Goal: Task Accomplishment & Management: Manage account settings

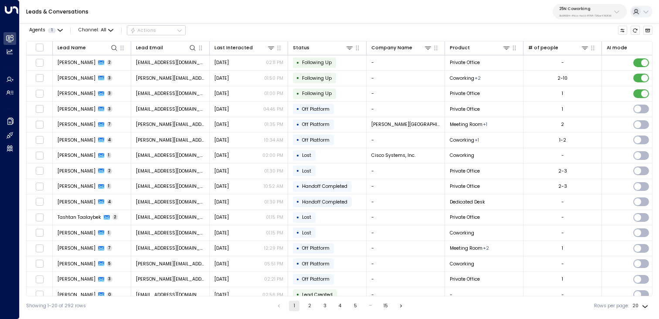
click at [600, 10] on p "25N Coworking" at bounding box center [585, 8] width 52 height 5
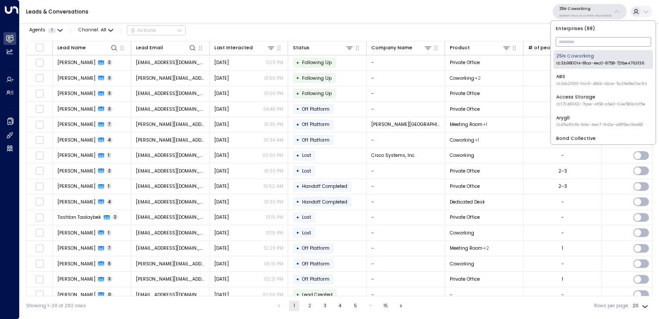
click at [593, 47] on input "text" at bounding box center [603, 42] width 95 height 14
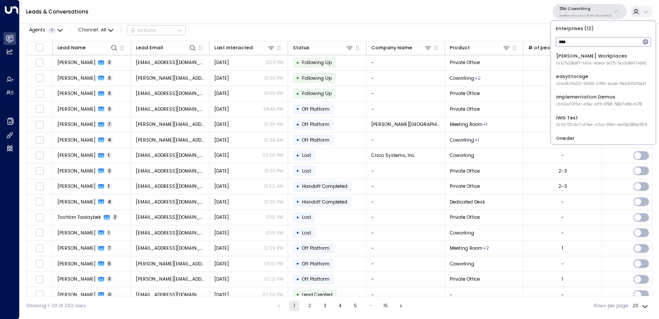
type input "*****"
click at [584, 75] on div "Uniti Demos ID: 4c025b01-9fa0-46ff-ab3a-a620b886896e" at bounding box center [601, 80] width 90 height 14
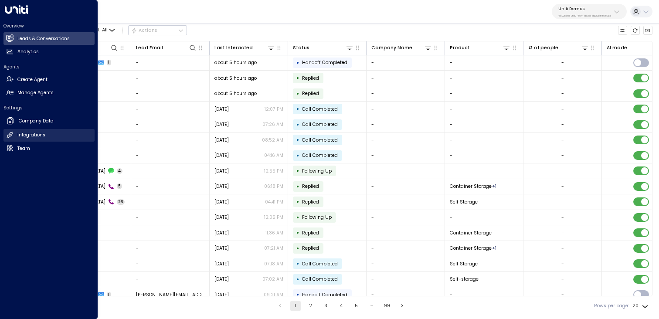
click at [34, 134] on h2 "Integrations" at bounding box center [31, 135] width 28 height 7
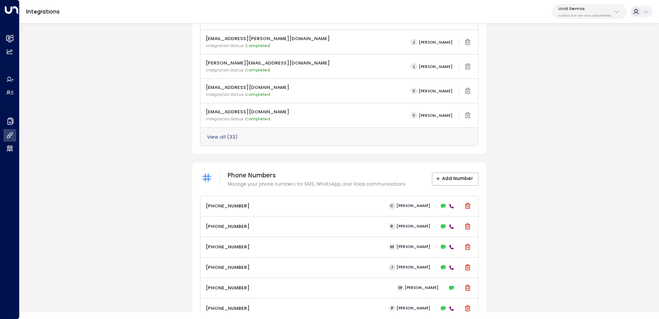
scroll to position [347, 0]
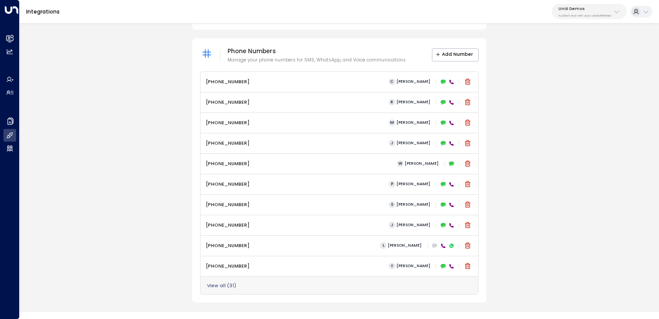
click at [223, 289] on div "View all ( 31 )" at bounding box center [339, 285] width 278 height 18
click at [223, 284] on button "View all ( 31 )" at bounding box center [221, 285] width 29 height 5
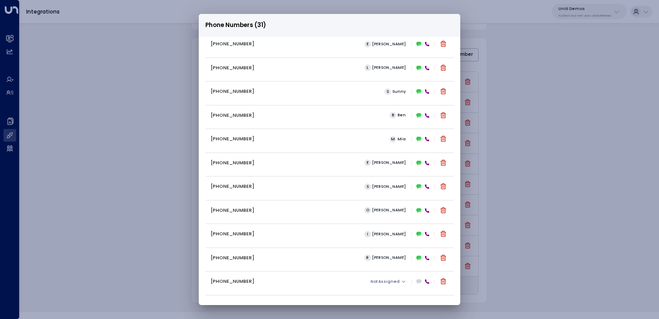
scroll to position [481, 0]
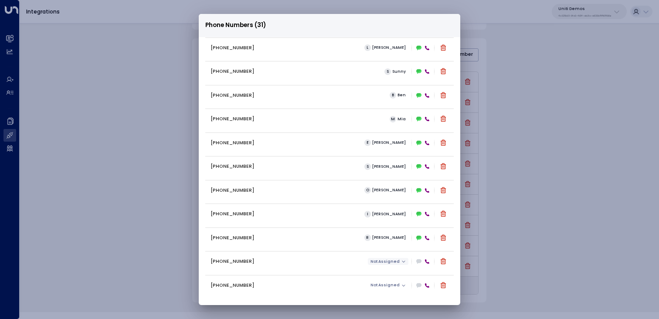
click at [381, 260] on span "Not Assigned" at bounding box center [384, 261] width 29 height 4
click at [384, 273] on span "[PERSON_NAME]" at bounding box center [391, 271] width 31 height 4
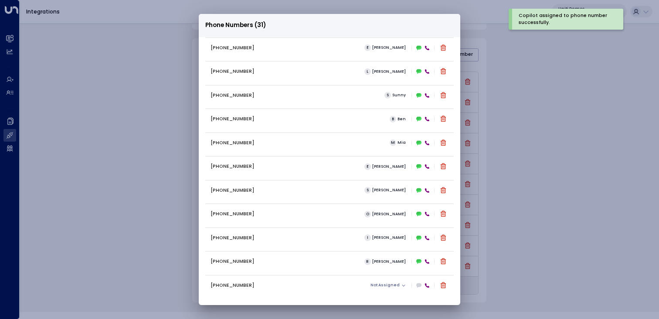
scroll to position [148, 0]
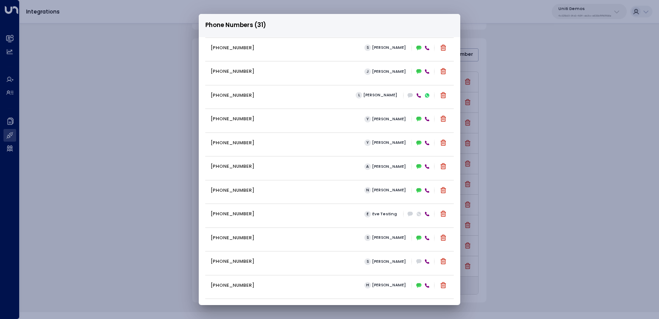
click at [133, 214] on div "Phone Numbers (31) +16306569076 C Carey +16194326046 R Ray +12299999658 M Mike …" at bounding box center [329, 159] width 659 height 319
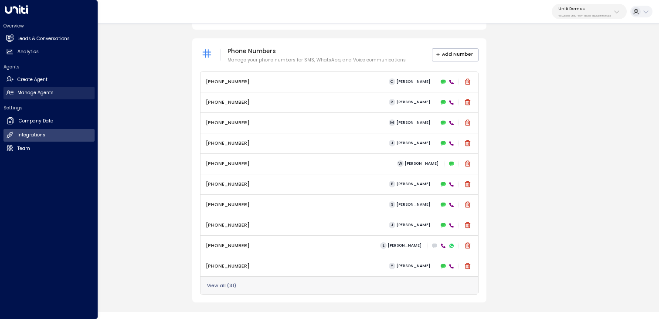
click at [41, 89] on h2 "Manage Agents" at bounding box center [35, 92] width 36 height 7
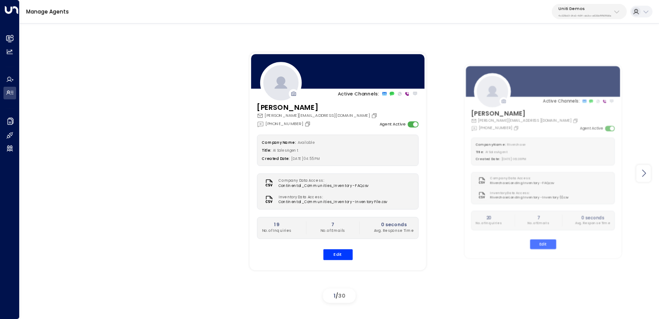
click at [642, 176] on icon at bounding box center [643, 173] width 10 height 10
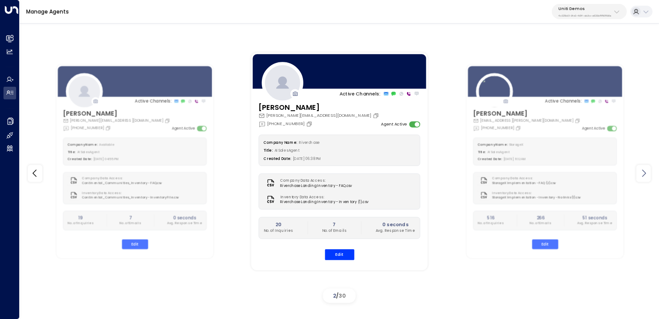
click at [642, 176] on icon at bounding box center [643, 173] width 10 height 10
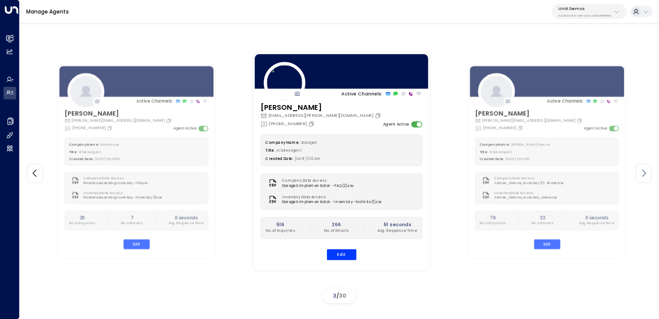
click at [642, 176] on icon at bounding box center [643, 173] width 10 height 10
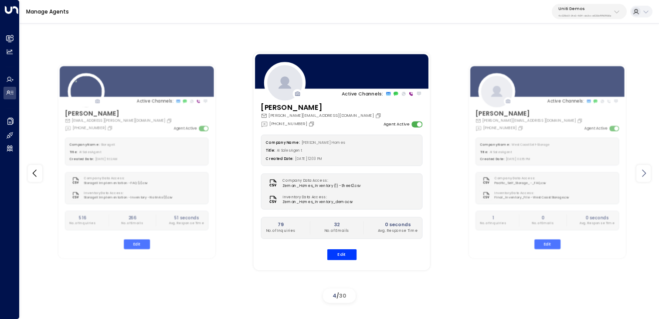
click at [642, 176] on icon at bounding box center [643, 173] width 10 height 10
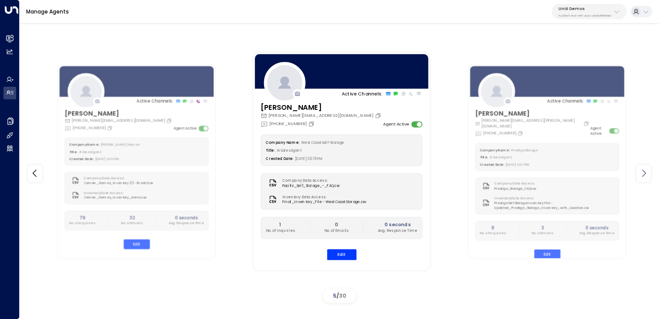
click at [642, 176] on icon at bounding box center [643, 173] width 10 height 10
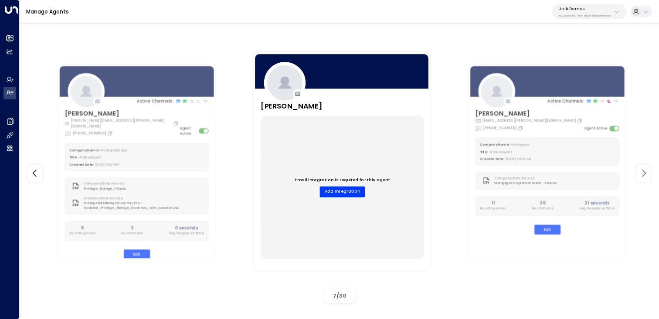
click at [642, 176] on icon at bounding box center [643, 173] width 10 height 10
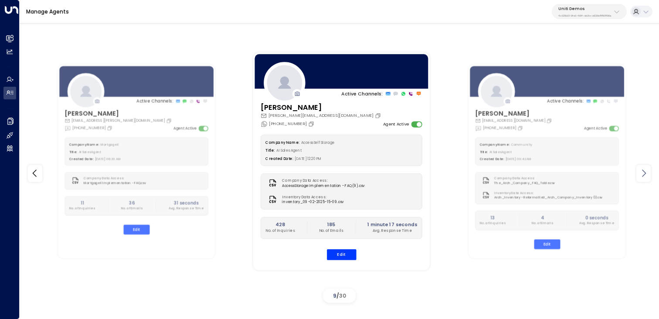
click at [642, 176] on icon at bounding box center [643, 173] width 10 height 10
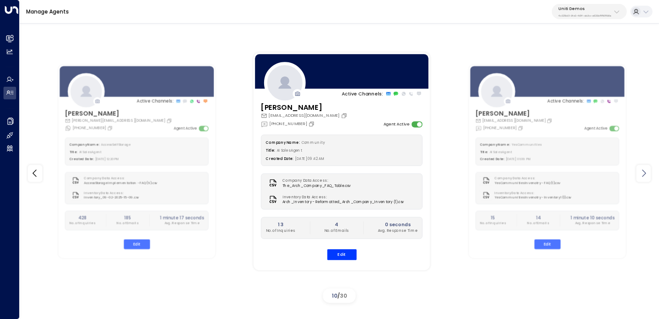
click at [642, 176] on icon at bounding box center [643, 173] width 10 height 10
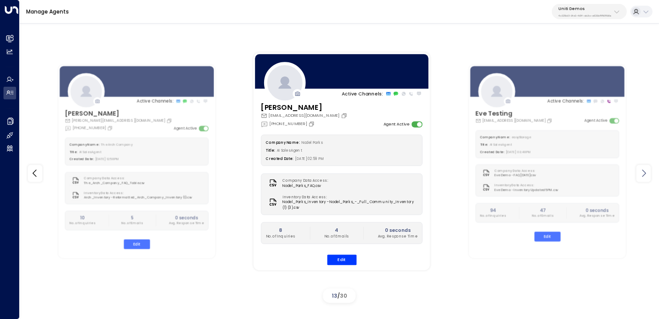
click at [642, 176] on icon at bounding box center [643, 173] width 10 height 10
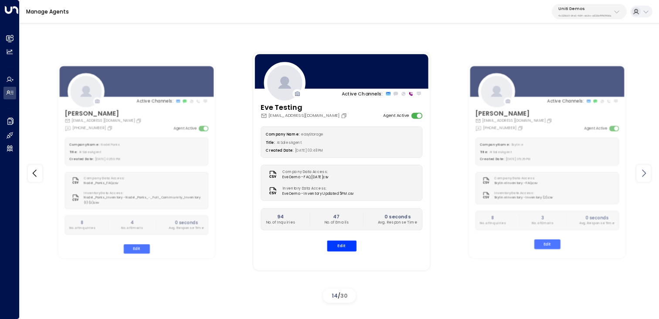
click at [642, 176] on icon at bounding box center [643, 173] width 10 height 10
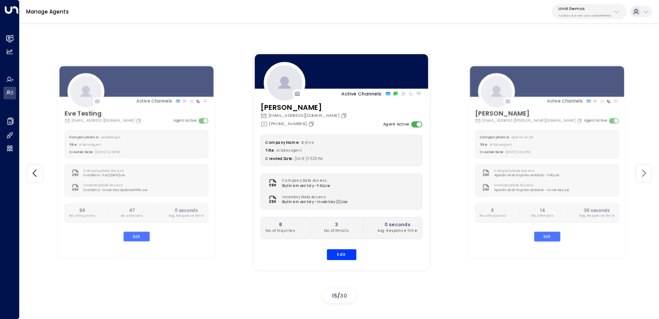
click at [642, 176] on icon at bounding box center [643, 173] width 10 height 10
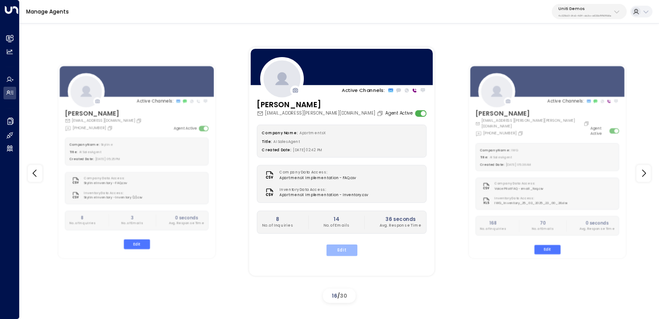
click at [347, 249] on button "Edit" at bounding box center [341, 249] width 31 height 11
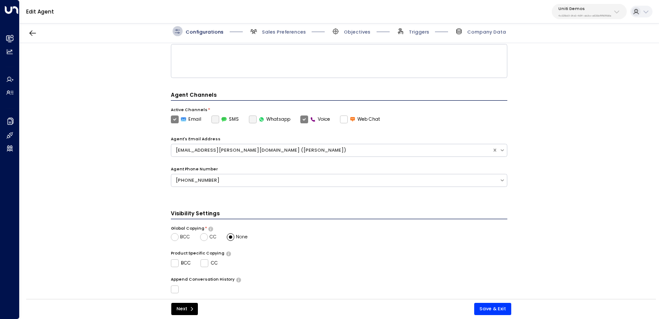
scroll to position [92, 0]
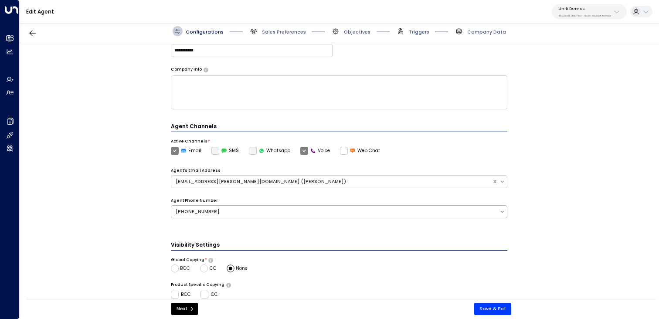
click at [342, 206] on div "[PHONE_NUMBER]" at bounding box center [339, 211] width 337 height 13
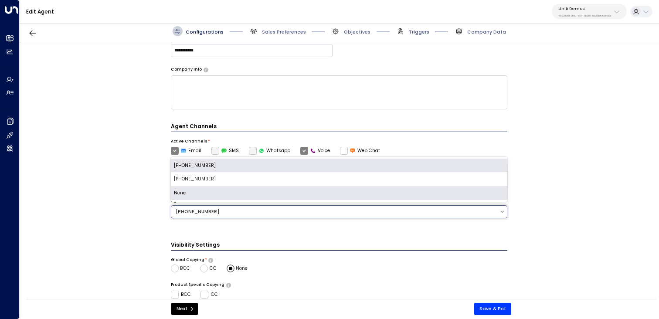
click at [342, 187] on div "None" at bounding box center [339, 193] width 337 height 14
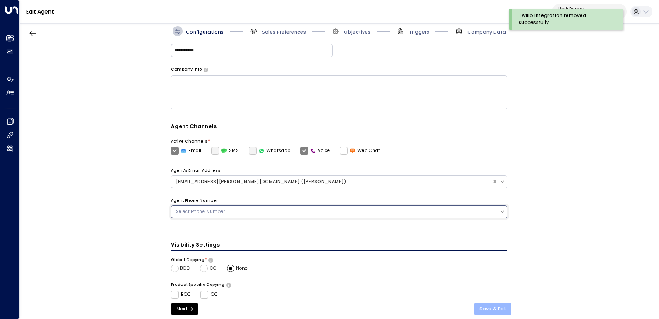
click at [487, 312] on button "Save & Exit" at bounding box center [492, 309] width 37 height 12
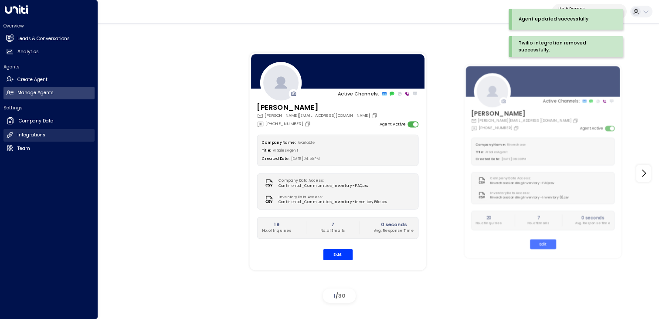
click at [38, 137] on h2 "Integrations" at bounding box center [31, 135] width 28 height 7
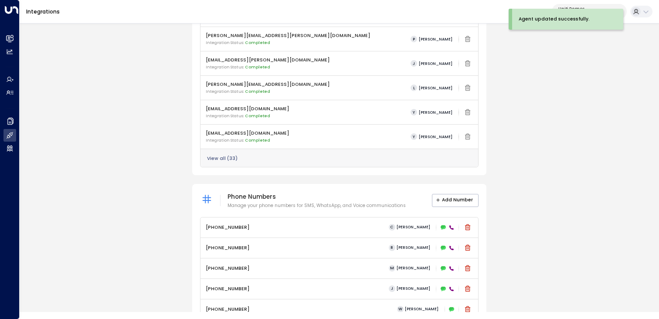
scroll to position [347, 0]
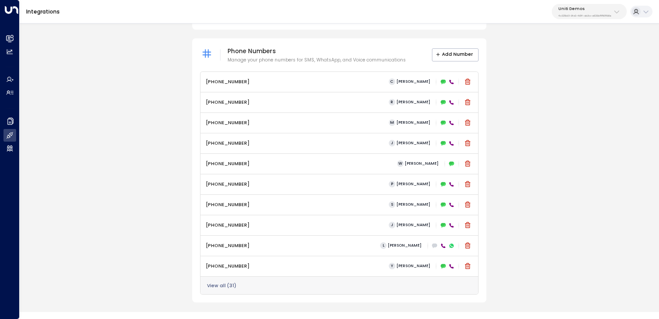
click at [246, 279] on div "View all ( 31 )" at bounding box center [339, 285] width 278 height 18
click at [222, 287] on button "View all ( 31 )" at bounding box center [221, 285] width 29 height 5
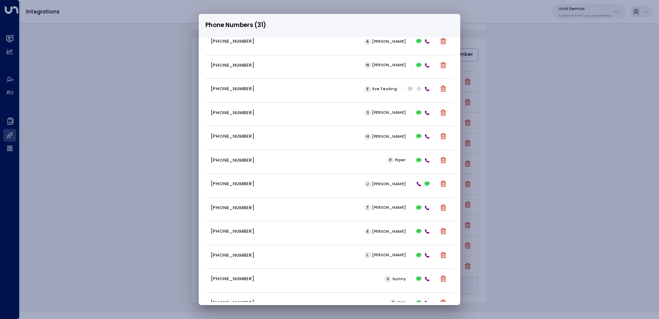
scroll to position [481, 0]
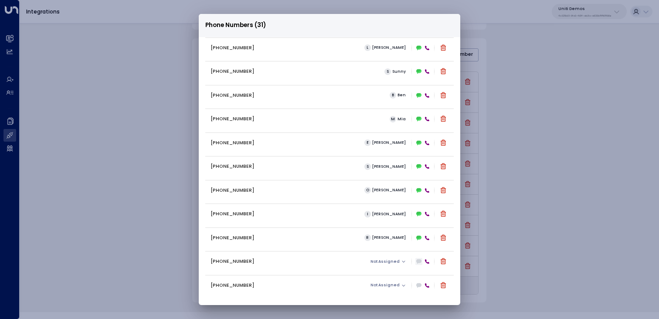
click at [417, 262] on icon at bounding box center [418, 262] width 5 height 4
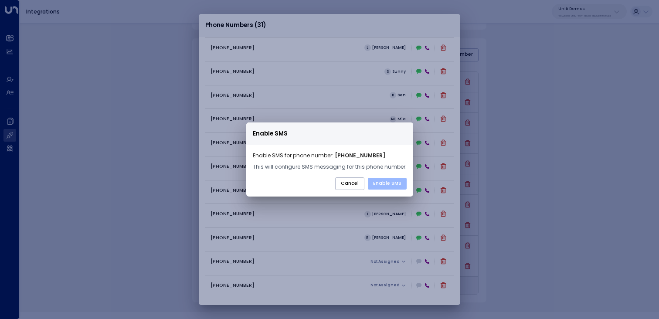
click at [380, 180] on button "Enable SMS" at bounding box center [387, 184] width 39 height 12
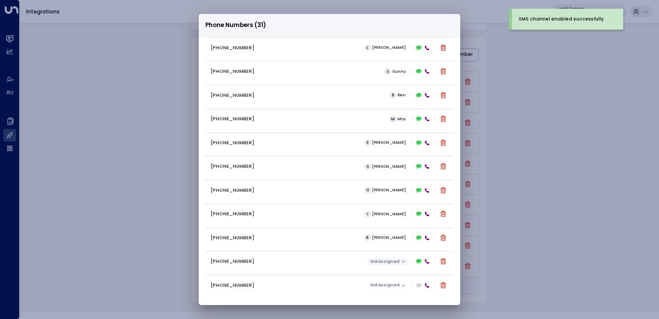
click at [394, 261] on span "Not Assigned" at bounding box center [384, 261] width 29 height 4
click at [387, 274] on span "[PERSON_NAME]" at bounding box center [399, 274] width 41 height 7
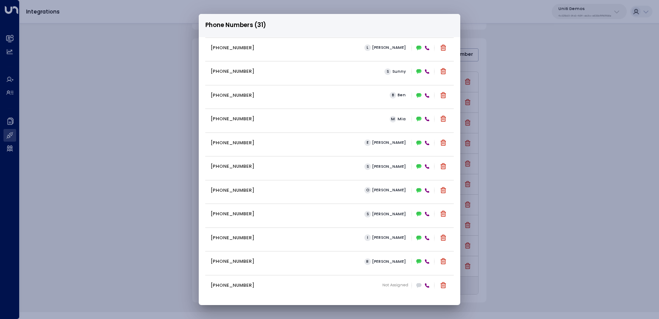
click at [522, 91] on div "Phone Numbers (31) +16306569076 C Carey +16194326046 R Ray +12299999658 M Mike …" at bounding box center [329, 159] width 659 height 319
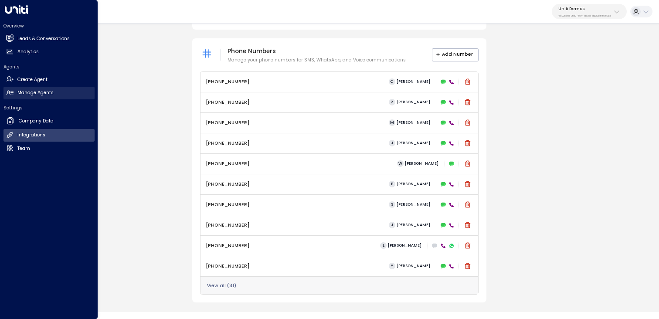
click at [27, 95] on h2 "Manage Agents" at bounding box center [35, 92] width 36 height 7
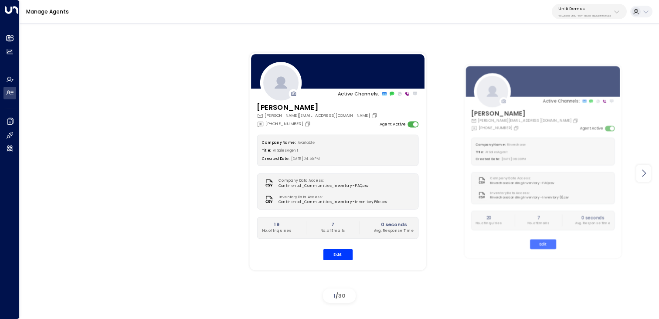
click at [639, 175] on icon at bounding box center [643, 173] width 10 height 10
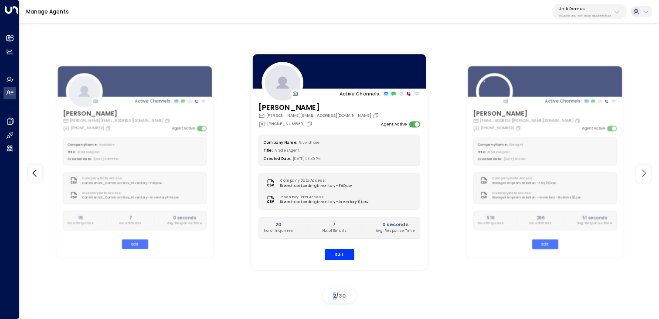
click at [639, 175] on icon at bounding box center [643, 173] width 10 height 10
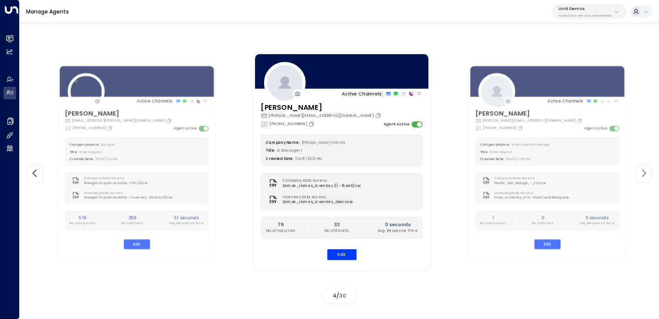
click at [639, 175] on icon at bounding box center [643, 173] width 10 height 10
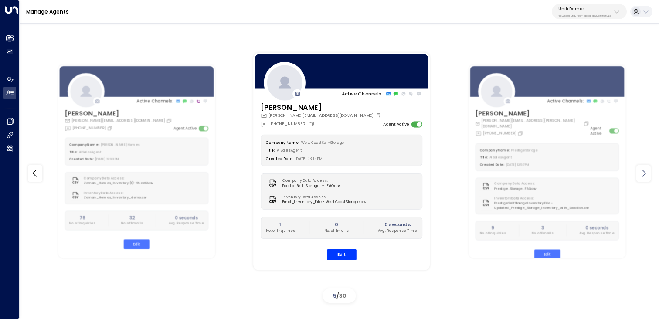
click at [639, 175] on icon at bounding box center [643, 173] width 10 height 10
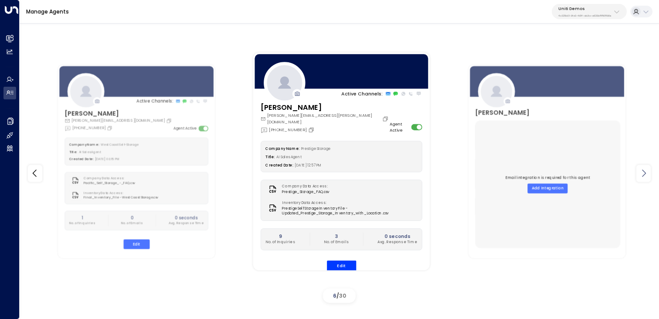
click at [639, 175] on icon at bounding box center [643, 173] width 10 height 10
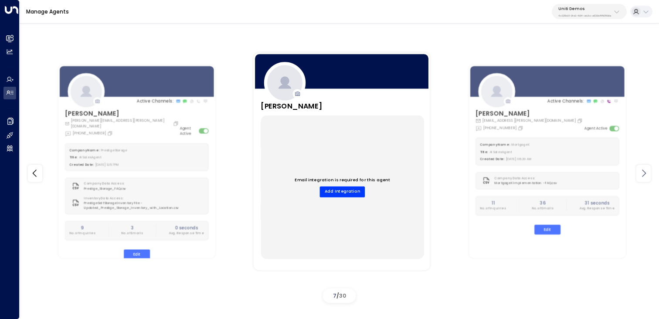
click at [639, 175] on icon at bounding box center [643, 173] width 10 height 10
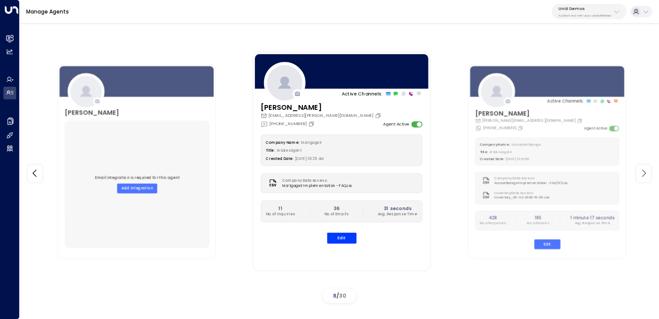
click at [639, 175] on icon at bounding box center [643, 173] width 10 height 10
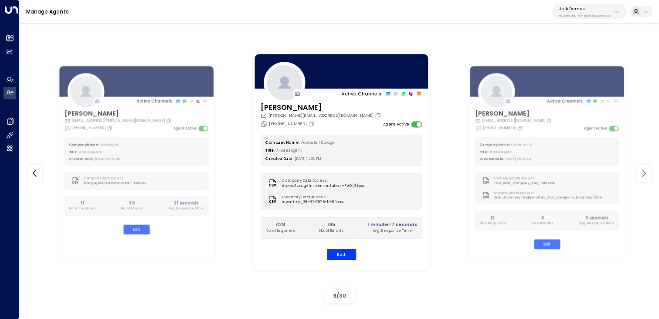
click at [639, 175] on icon at bounding box center [643, 173] width 10 height 10
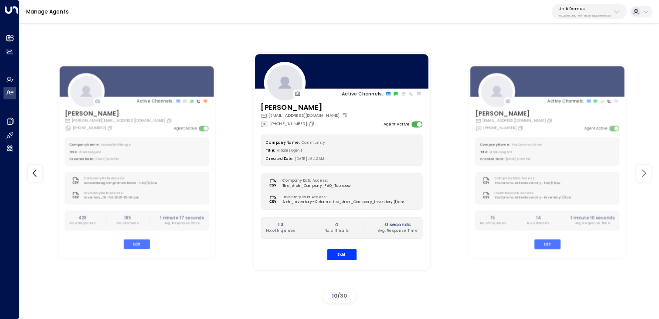
click at [639, 175] on icon at bounding box center [643, 173] width 10 height 10
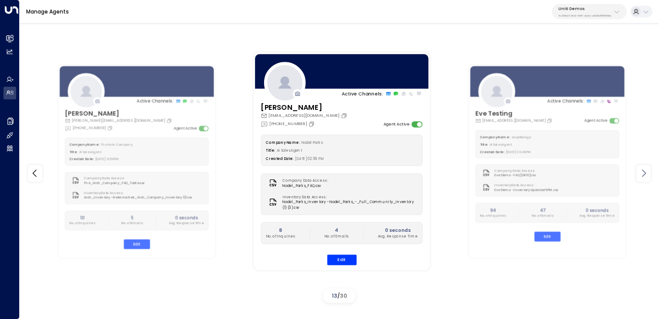
click at [639, 175] on icon at bounding box center [643, 173] width 10 height 10
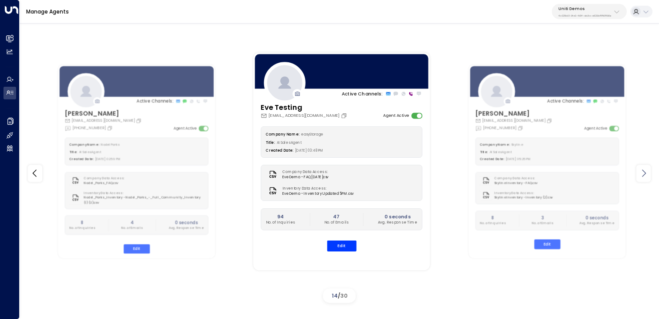
click at [639, 175] on icon at bounding box center [643, 173] width 10 height 10
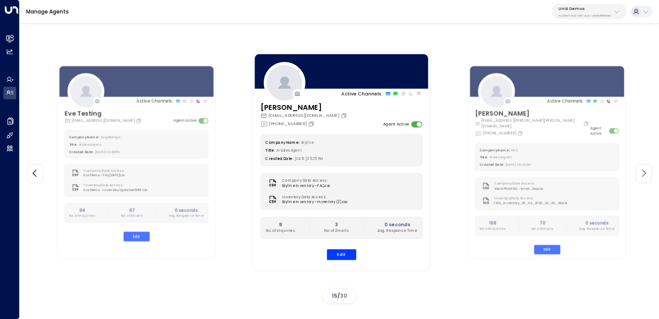
click at [639, 175] on icon at bounding box center [643, 173] width 10 height 10
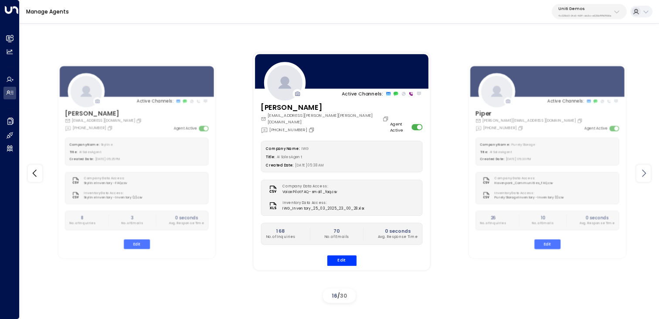
click at [639, 175] on icon at bounding box center [643, 173] width 10 height 10
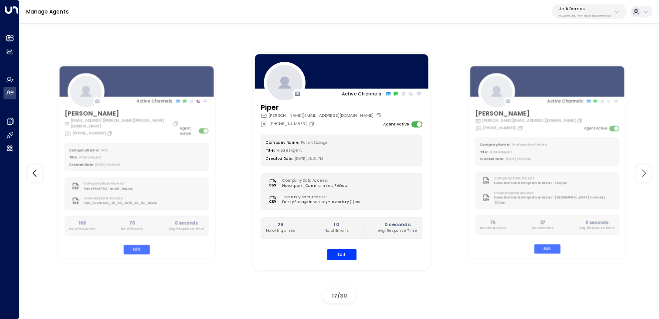
click at [639, 175] on icon at bounding box center [643, 173] width 10 height 10
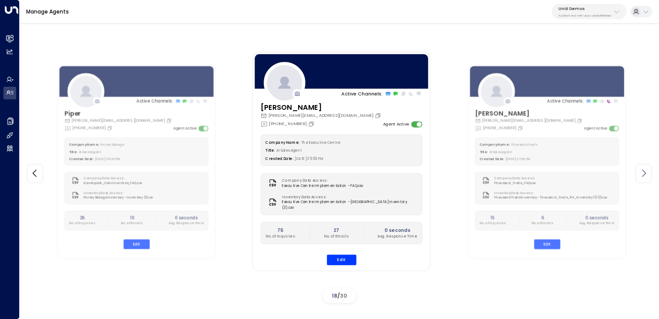
click at [639, 175] on icon at bounding box center [643, 173] width 10 height 10
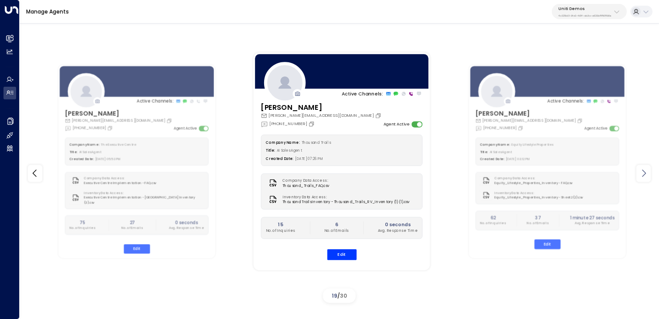
click at [639, 175] on icon at bounding box center [643, 173] width 10 height 10
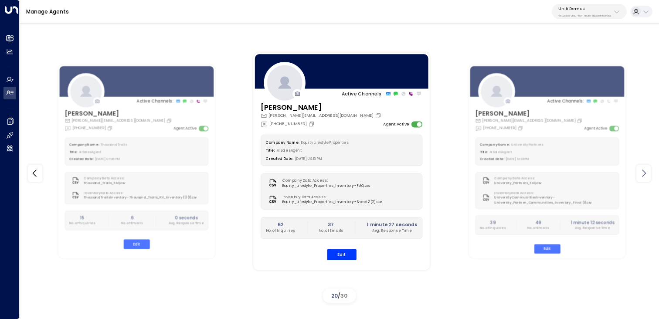
click at [639, 175] on icon at bounding box center [643, 173] width 10 height 10
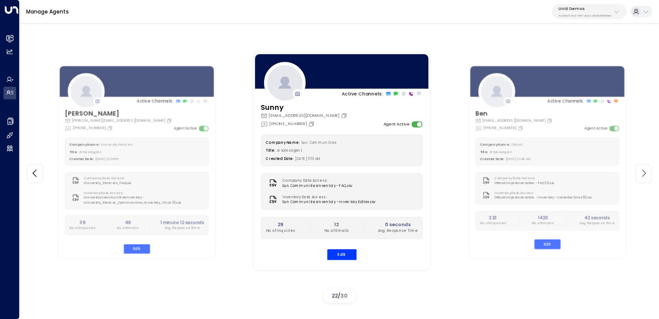
click at [639, 175] on icon at bounding box center [643, 173] width 10 height 10
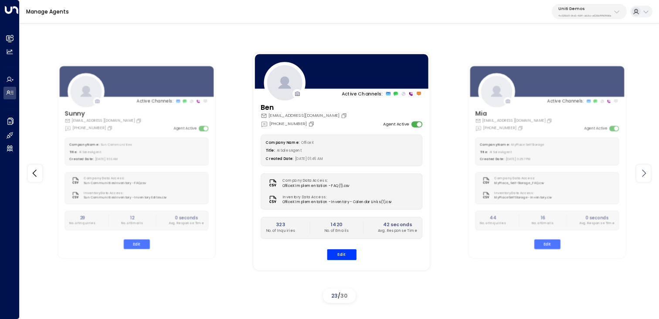
click at [639, 175] on icon at bounding box center [643, 173] width 10 height 10
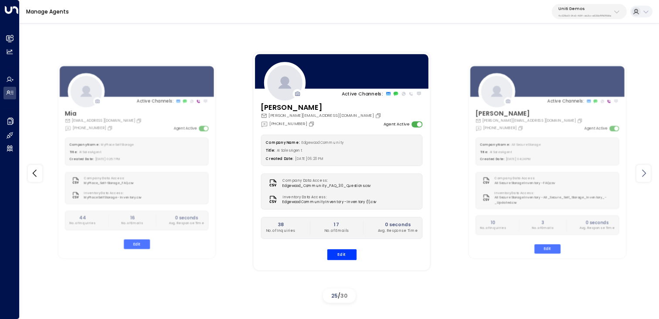
click at [639, 175] on icon at bounding box center [643, 173] width 10 height 10
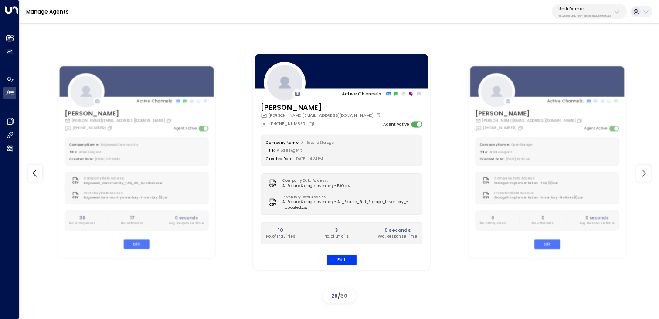
click at [639, 175] on icon at bounding box center [643, 173] width 10 height 10
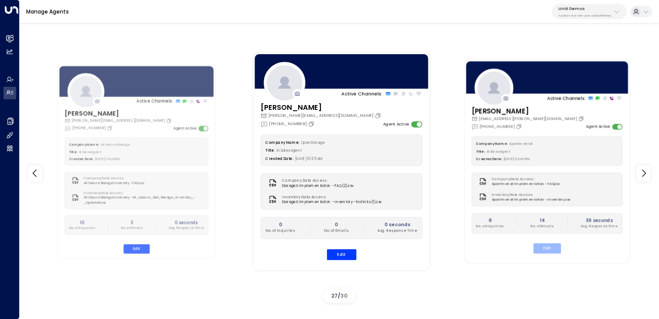
click at [551, 248] on button "Edit" at bounding box center [546, 248] width 27 height 10
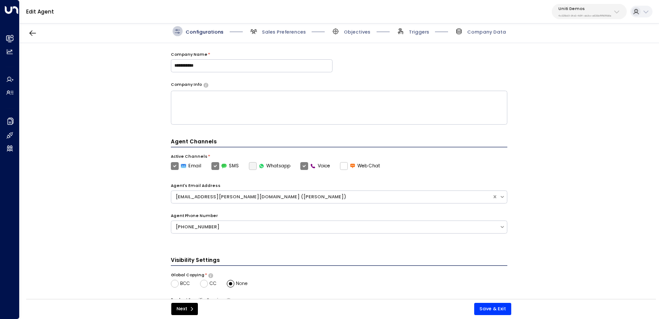
scroll to position [119, 0]
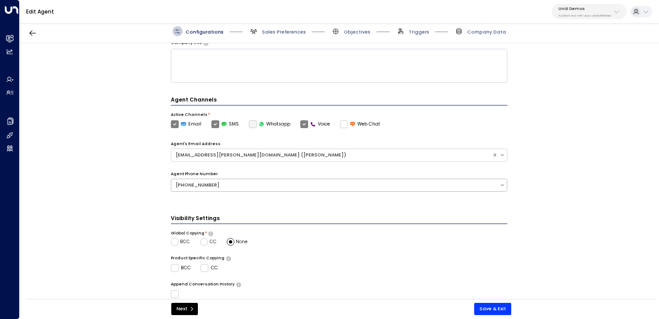
click at [345, 187] on div "[PHONE_NUMBER]" at bounding box center [335, 185] width 319 height 7
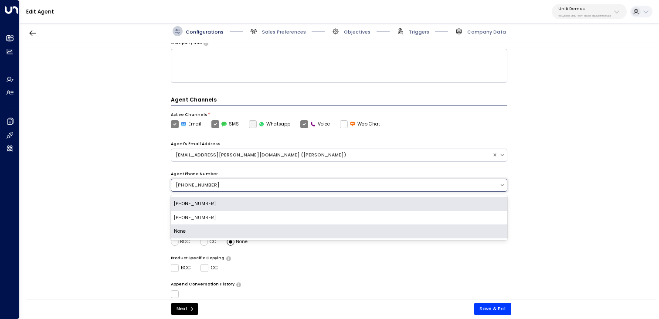
click at [273, 226] on div "None" at bounding box center [339, 231] width 337 height 14
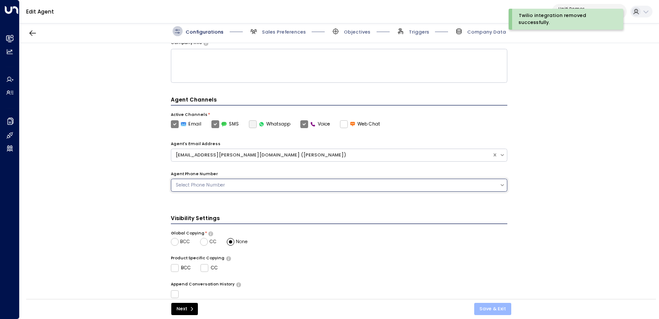
click at [486, 306] on button "Save & Exit" at bounding box center [492, 309] width 37 height 12
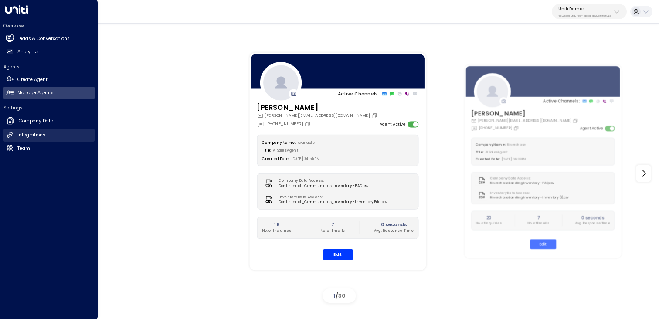
click at [39, 135] on h2 "Integrations" at bounding box center [31, 135] width 28 height 7
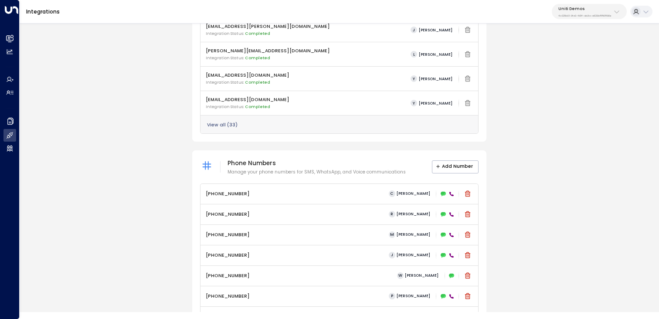
scroll to position [347, 0]
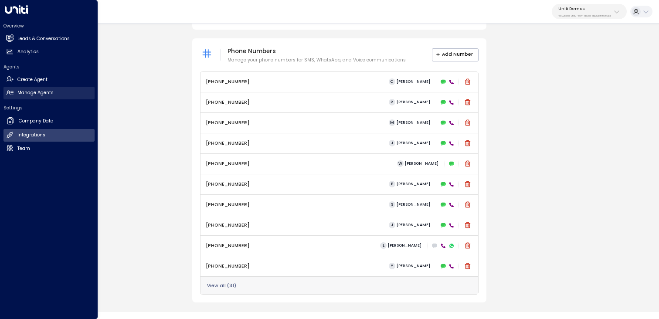
click at [26, 89] on h2 "Manage Agents" at bounding box center [35, 92] width 36 height 7
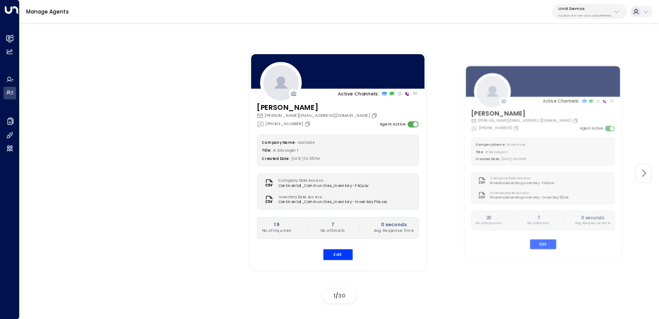
click at [647, 174] on icon at bounding box center [643, 173] width 10 height 10
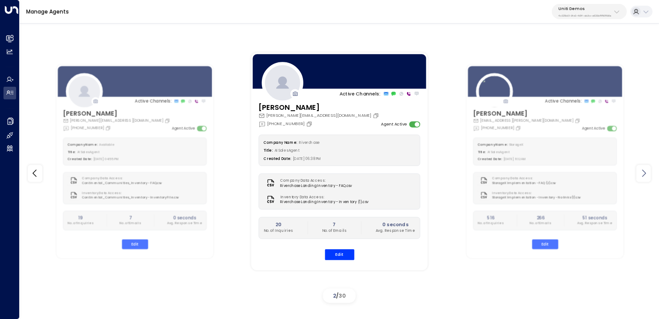
click at [647, 174] on icon at bounding box center [643, 173] width 10 height 10
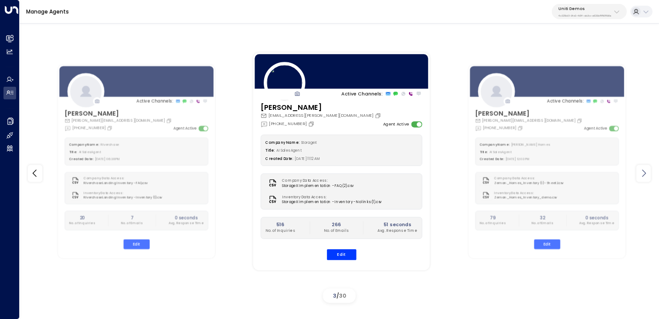
click at [647, 174] on icon at bounding box center [643, 173] width 10 height 10
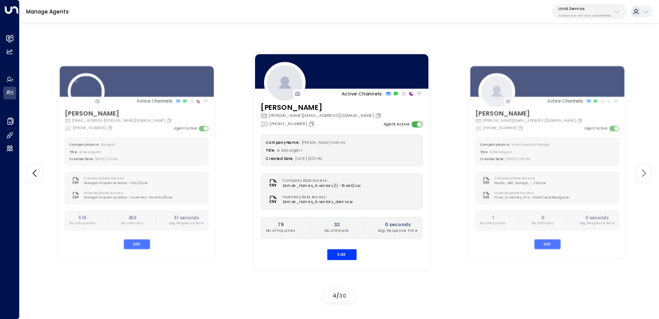
click at [647, 174] on icon at bounding box center [643, 173] width 10 height 10
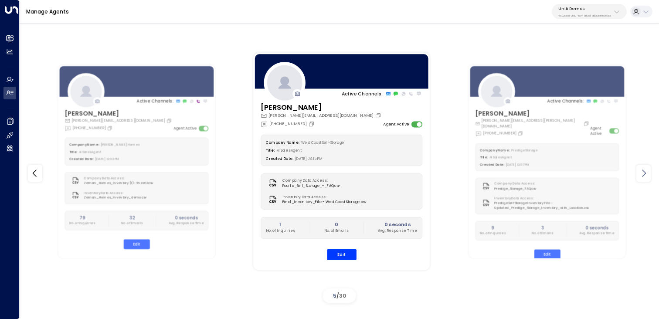
click at [647, 174] on icon at bounding box center [643, 173] width 10 height 10
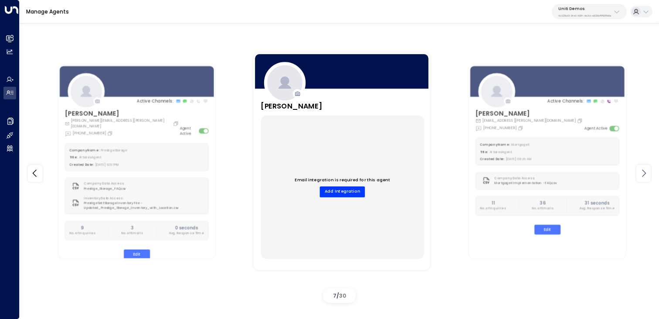
click at [647, 174] on icon at bounding box center [643, 173] width 10 height 10
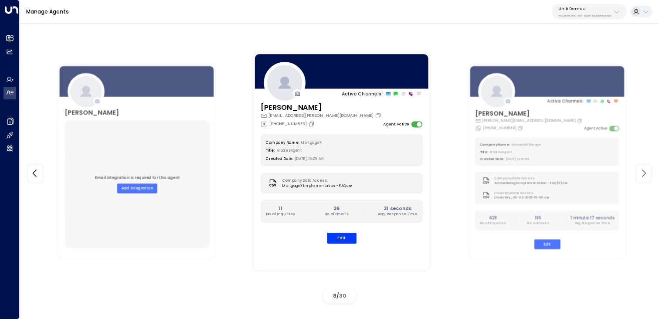
click at [647, 174] on icon at bounding box center [643, 173] width 10 height 10
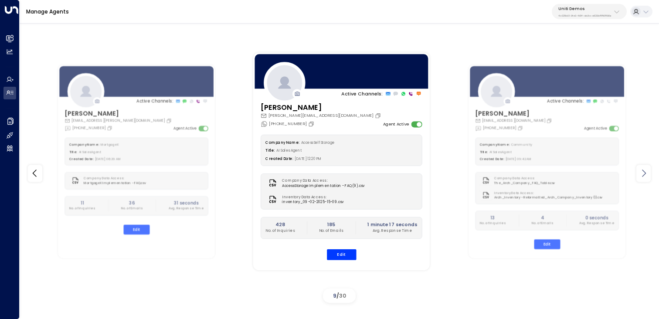
click at [647, 174] on icon at bounding box center [643, 173] width 10 height 10
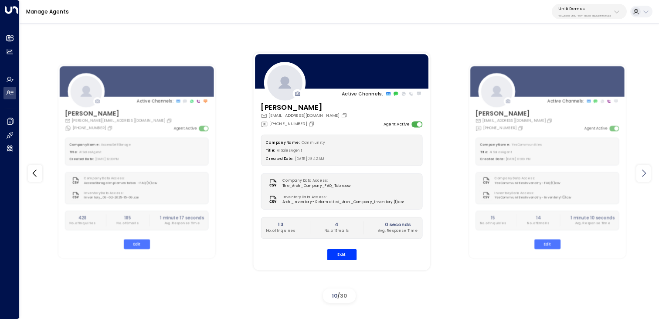
click at [647, 174] on icon at bounding box center [643, 173] width 10 height 10
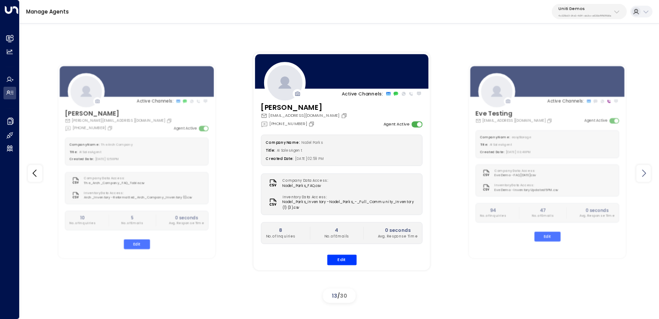
click at [647, 174] on icon at bounding box center [643, 173] width 10 height 10
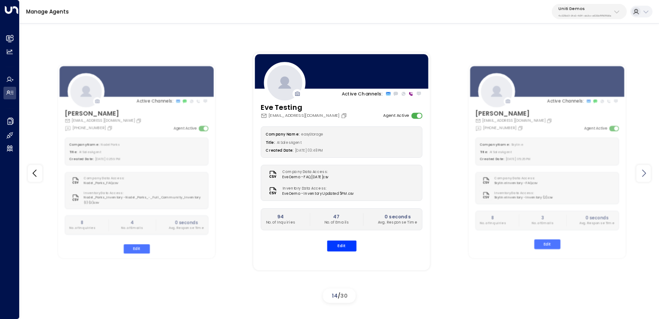
click at [647, 174] on icon at bounding box center [643, 173] width 10 height 10
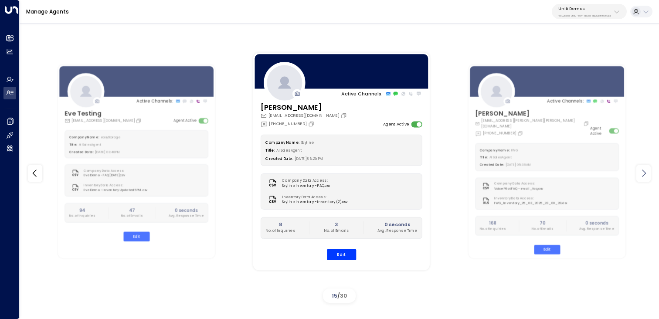
click at [647, 174] on icon at bounding box center [643, 173] width 10 height 10
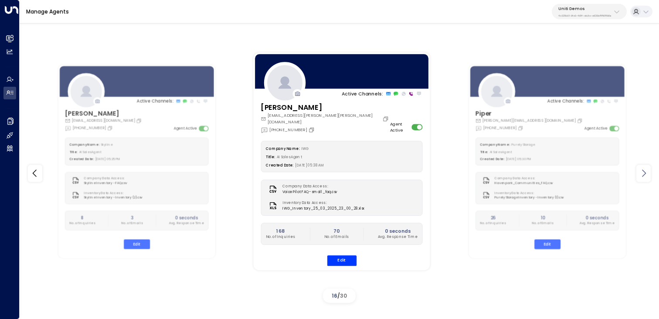
click at [647, 174] on icon at bounding box center [643, 173] width 10 height 10
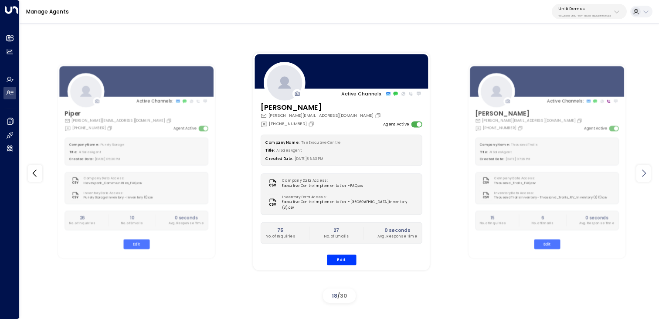
click at [647, 174] on icon at bounding box center [643, 173] width 10 height 10
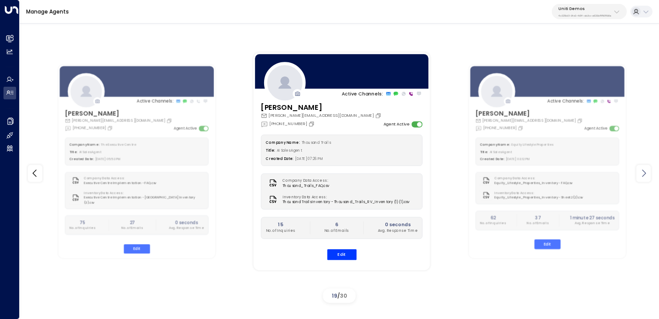
click at [647, 174] on icon at bounding box center [643, 173] width 10 height 10
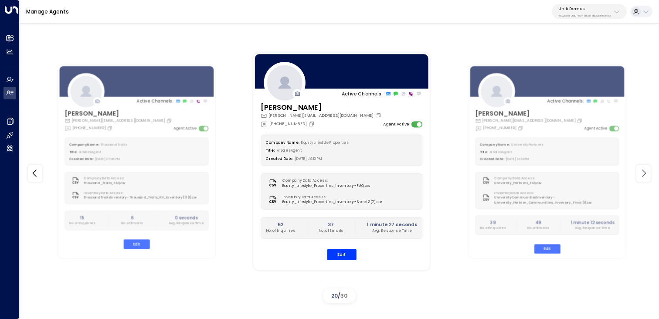
click at [647, 174] on icon at bounding box center [643, 173] width 10 height 10
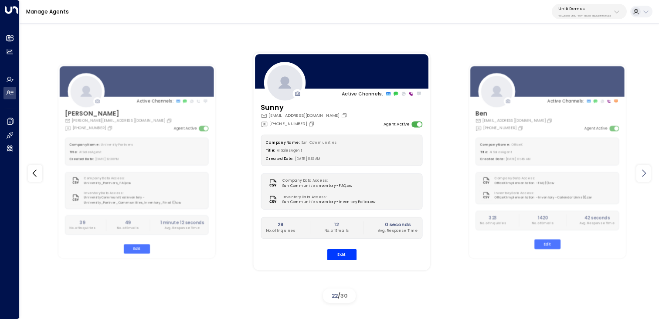
click at [647, 174] on icon at bounding box center [643, 173] width 10 height 10
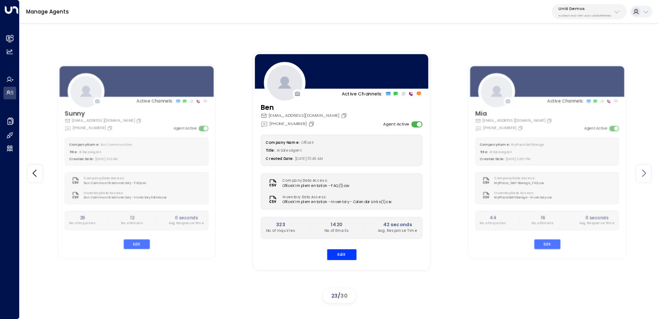
click at [647, 174] on icon at bounding box center [643, 173] width 10 height 10
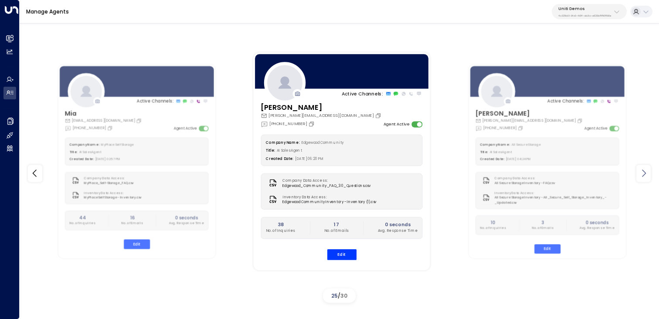
click at [647, 174] on icon at bounding box center [643, 173] width 10 height 10
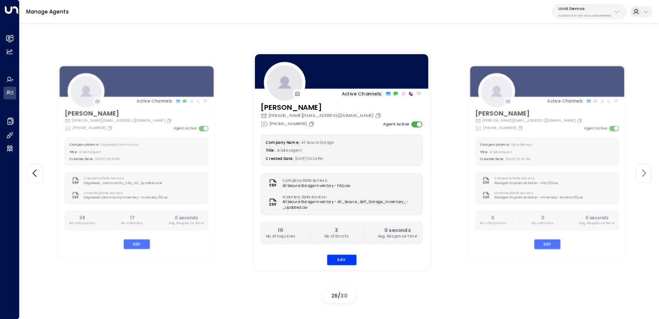
click at [647, 174] on icon at bounding box center [643, 173] width 10 height 10
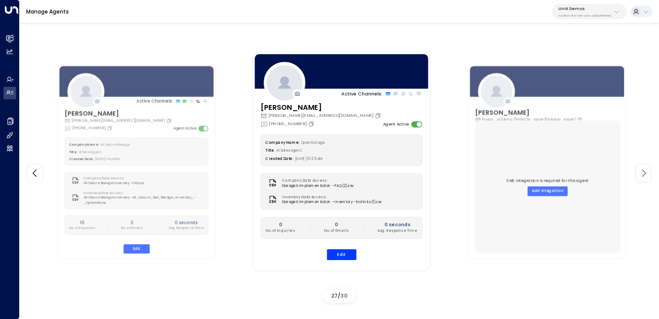
click at [647, 174] on icon at bounding box center [643, 173] width 10 height 10
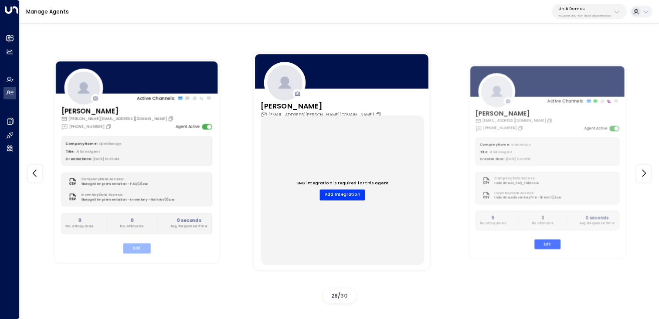
click at [136, 248] on button "Edit" at bounding box center [136, 248] width 27 height 10
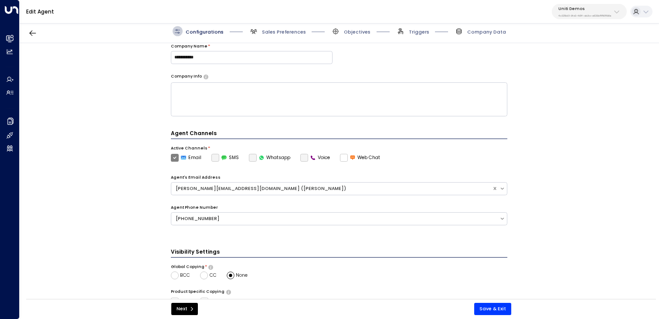
scroll to position [90, 0]
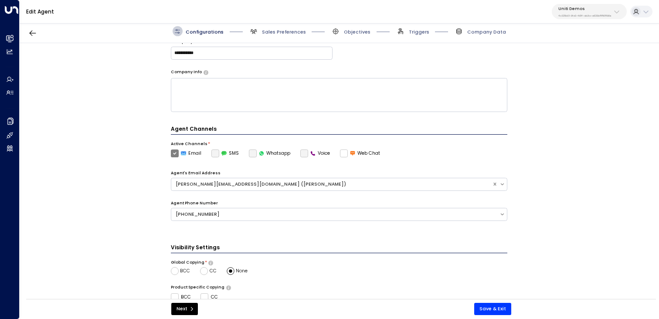
click at [254, 160] on div "Agent Channels Active Channels * Email SMS Whatsapp Voice Web Chat Agent's Emai…" at bounding box center [339, 178] width 337 height 106
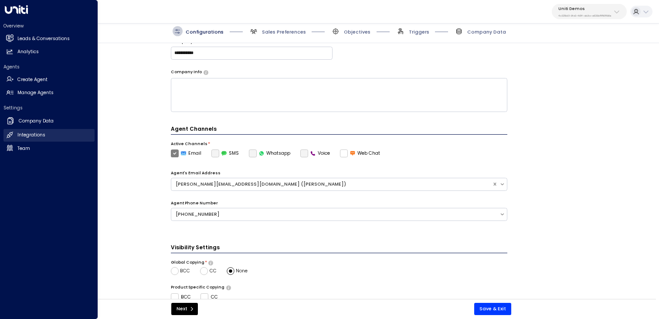
click at [26, 135] on h2 "Integrations" at bounding box center [31, 135] width 28 height 7
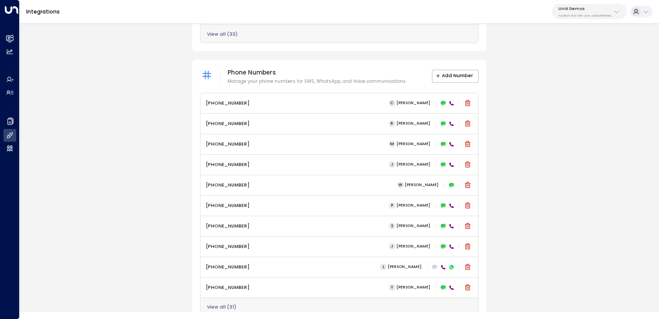
scroll to position [347, 0]
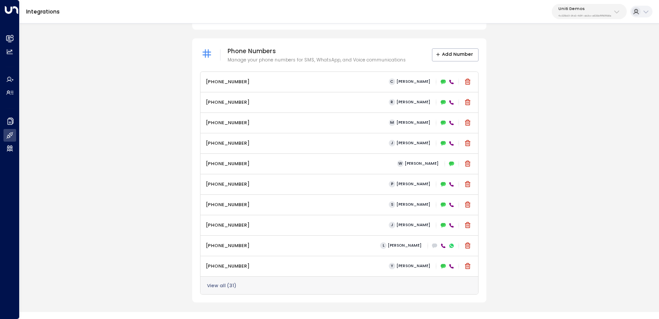
click at [224, 281] on div "View all ( 31 )" at bounding box center [339, 285] width 278 height 18
click at [226, 286] on button "View all ( 31 )" at bounding box center [221, 285] width 29 height 5
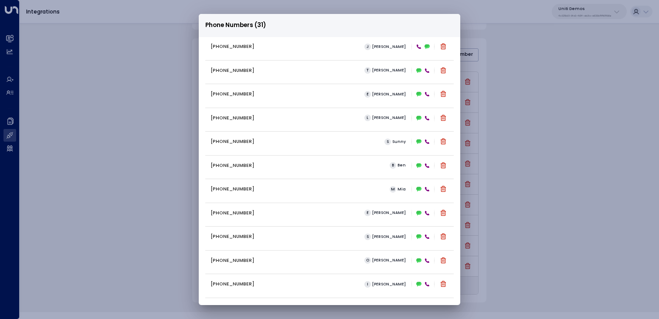
scroll to position [481, 0]
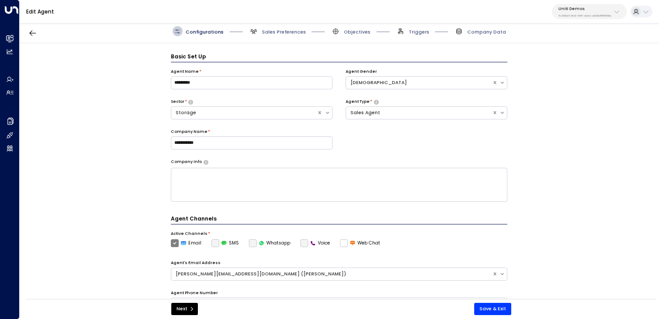
scroll to position [10, 0]
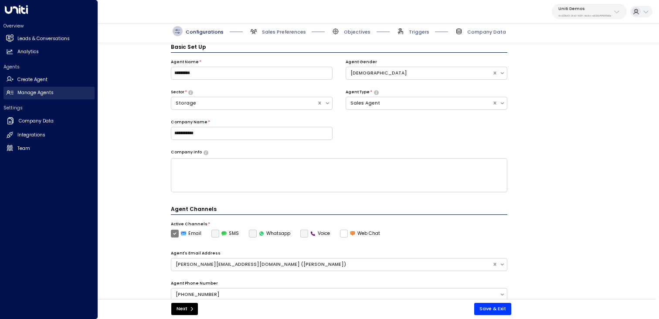
click at [38, 94] on h2 "Manage Agents" at bounding box center [35, 92] width 36 height 7
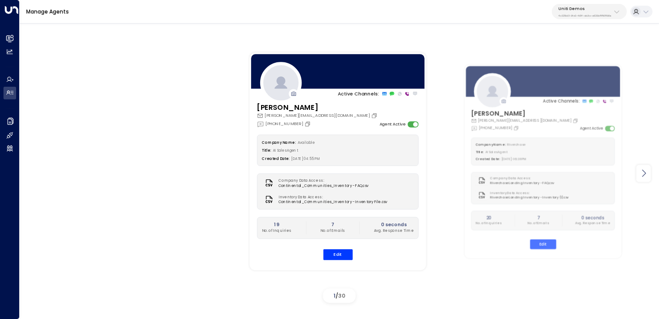
click at [648, 178] on icon at bounding box center [643, 173] width 10 height 10
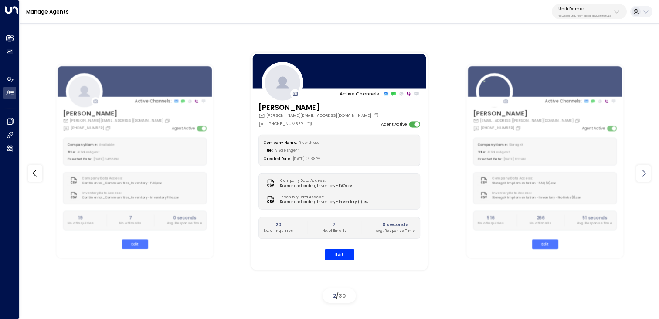
click at [648, 178] on icon at bounding box center [643, 173] width 10 height 10
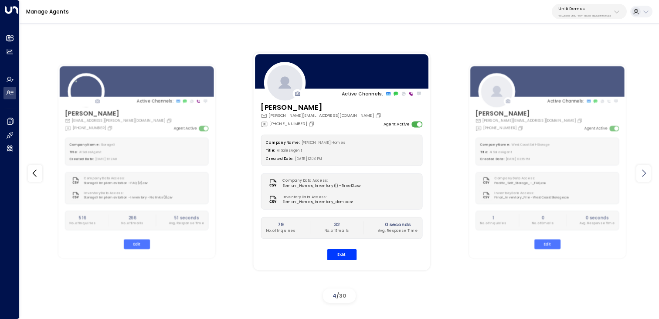
click at [648, 178] on icon at bounding box center [643, 173] width 10 height 10
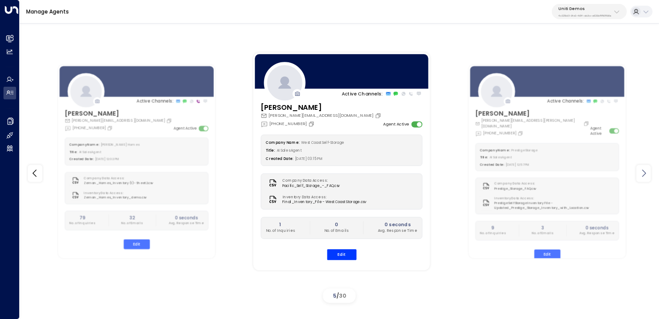
click at [648, 178] on icon at bounding box center [643, 173] width 10 height 10
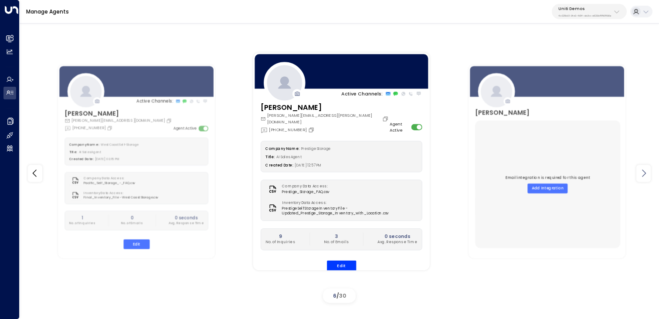
click at [648, 178] on icon at bounding box center [643, 173] width 10 height 10
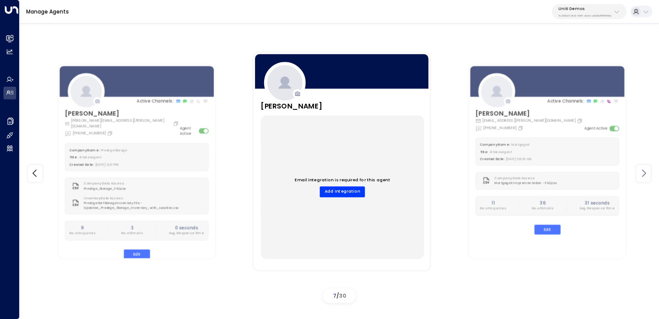
click at [648, 178] on icon at bounding box center [643, 173] width 10 height 10
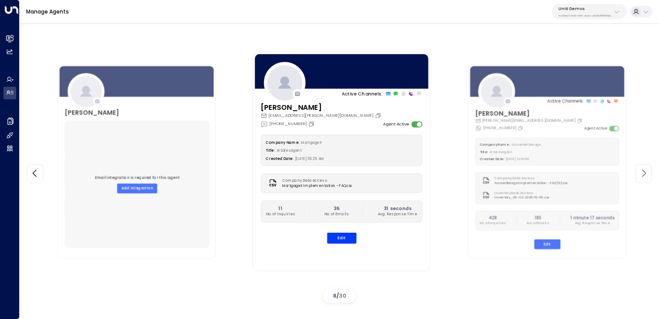
click at [648, 178] on icon at bounding box center [643, 173] width 10 height 10
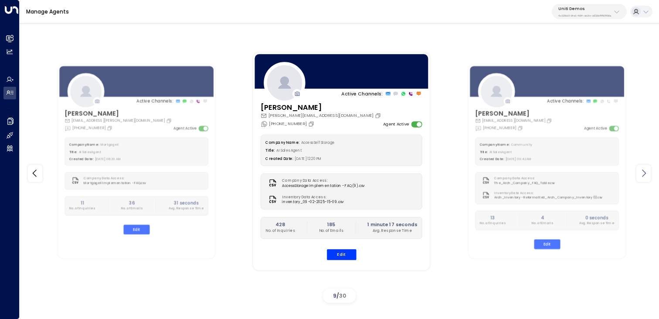
click at [648, 178] on icon at bounding box center [643, 173] width 10 height 10
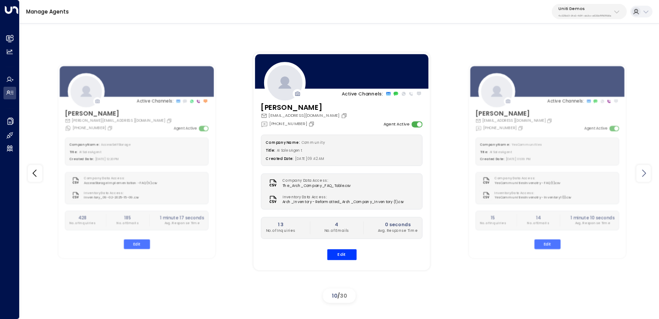
click at [648, 178] on icon at bounding box center [643, 173] width 10 height 10
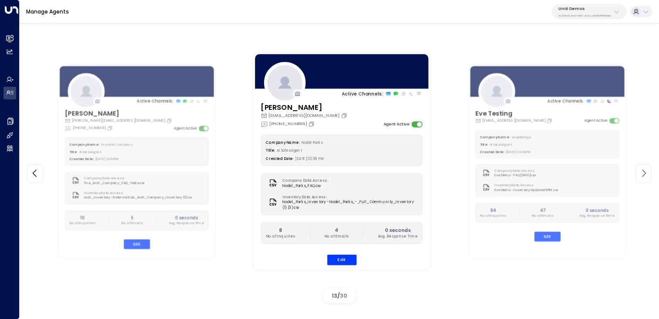
click at [648, 178] on icon at bounding box center [643, 173] width 10 height 10
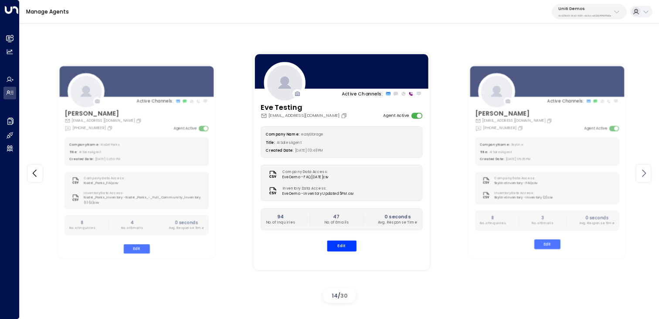
click at [648, 178] on icon at bounding box center [643, 173] width 10 height 10
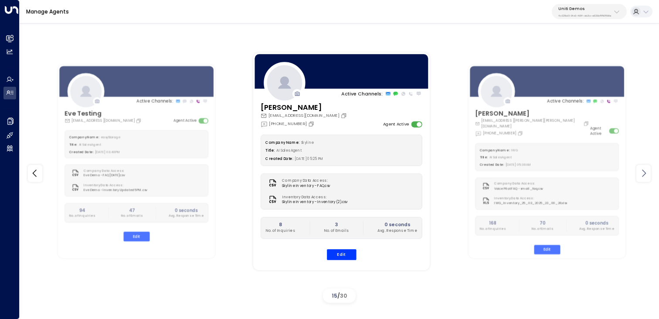
click at [648, 178] on icon at bounding box center [643, 173] width 10 height 10
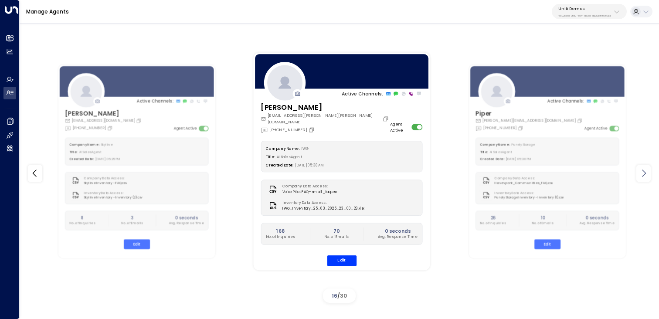
click at [648, 178] on icon at bounding box center [643, 173] width 10 height 10
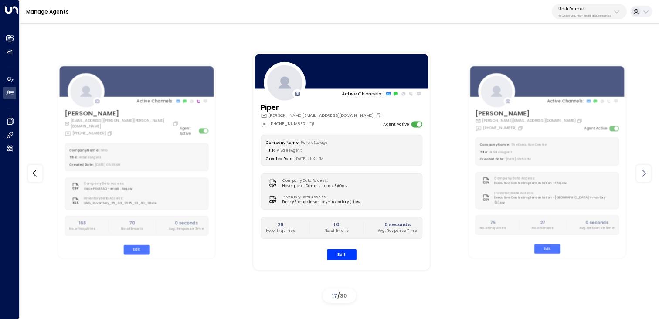
click at [648, 178] on icon at bounding box center [643, 173] width 10 height 10
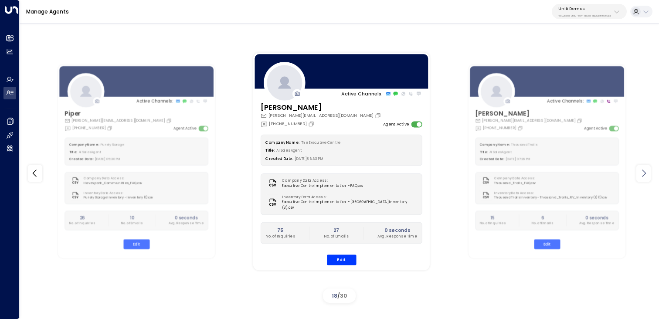
click at [648, 178] on icon at bounding box center [643, 173] width 10 height 10
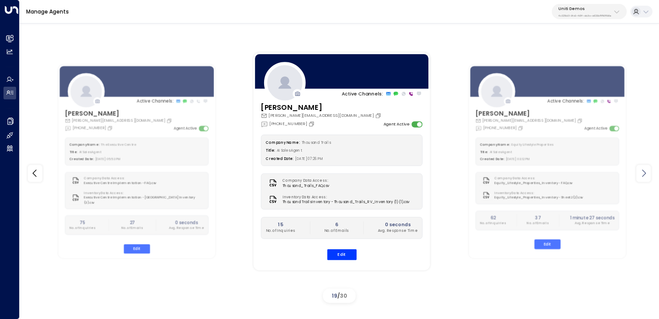
click at [648, 178] on icon at bounding box center [643, 173] width 10 height 10
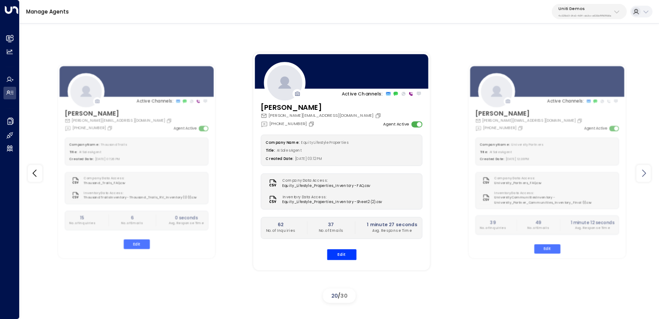
click at [648, 178] on icon at bounding box center [643, 173] width 10 height 10
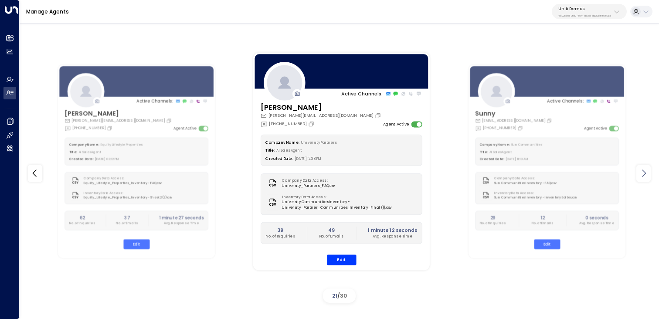
click at [648, 178] on icon at bounding box center [643, 173] width 10 height 10
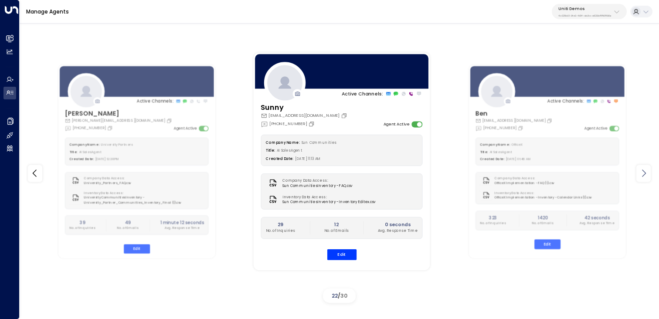
click at [648, 178] on icon at bounding box center [643, 173] width 10 height 10
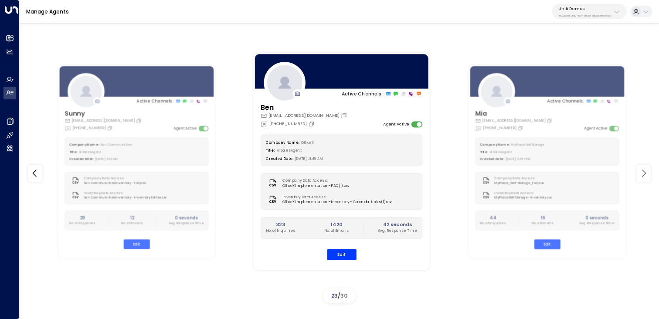
click at [648, 178] on icon at bounding box center [643, 173] width 10 height 10
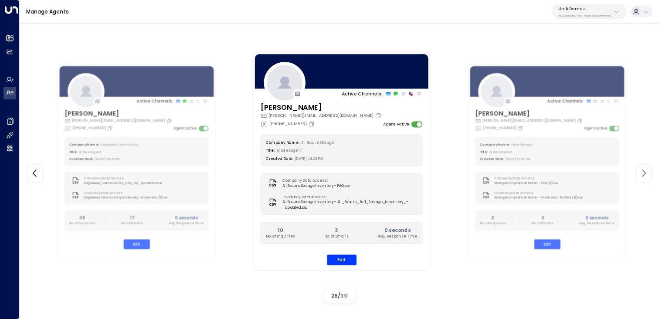
click at [648, 178] on icon at bounding box center [643, 173] width 10 height 10
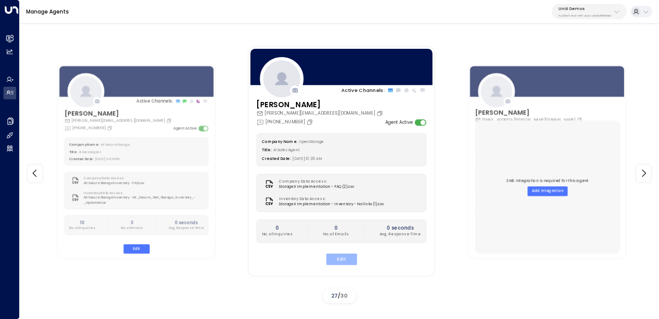
click at [348, 261] on button "Edit" at bounding box center [341, 258] width 31 height 11
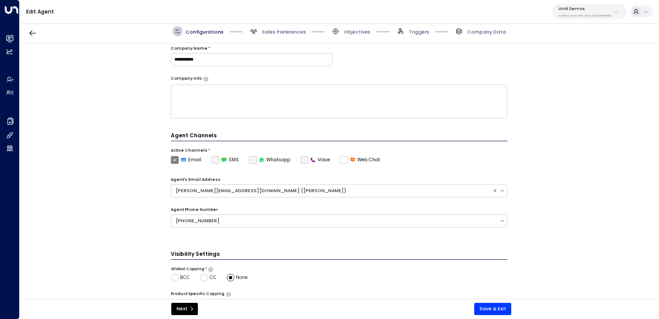
scroll to position [85, 0]
click at [328, 217] on div "[PHONE_NUMBER]" at bounding box center [335, 219] width 319 height 7
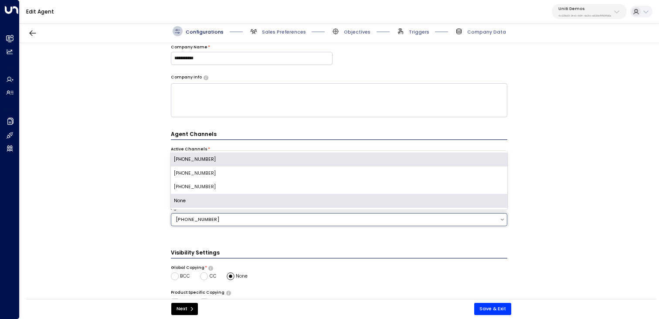
click at [322, 201] on div "None" at bounding box center [339, 201] width 337 height 14
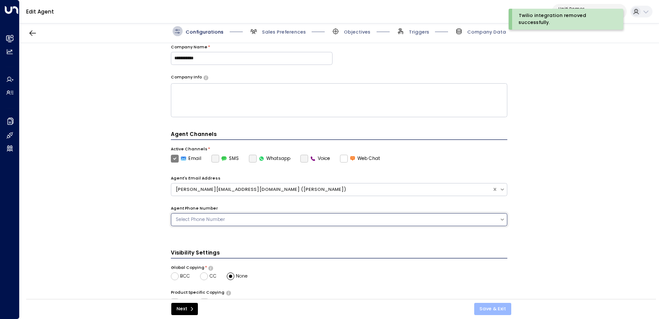
click at [493, 309] on button "Save & Exit" at bounding box center [492, 309] width 37 height 12
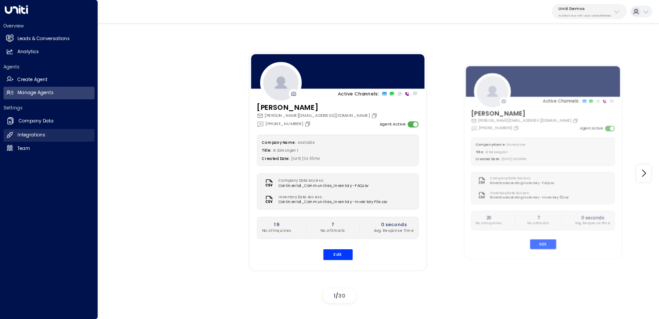
click at [28, 135] on h2 "Integrations" at bounding box center [31, 135] width 28 height 7
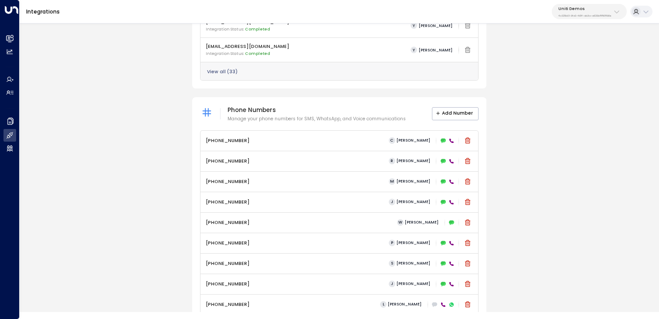
scroll to position [347, 0]
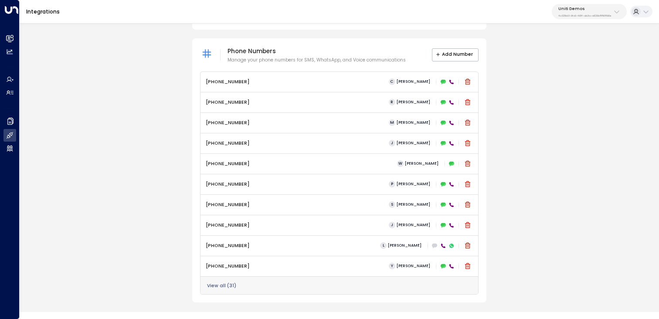
click at [230, 283] on button "View all ( 31 )" at bounding box center [221, 285] width 29 height 5
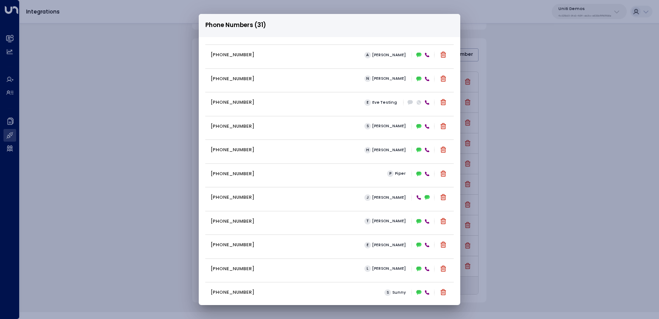
scroll to position [481, 0]
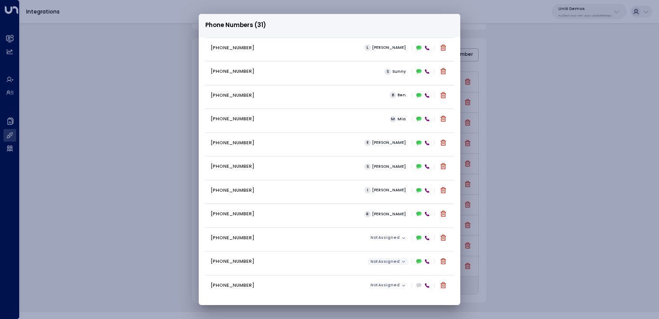
click at [401, 262] on icon "button" at bounding box center [403, 261] width 4 height 4
click at [391, 271] on span "[PERSON_NAME]" at bounding box center [399, 274] width 41 height 7
click at [122, 112] on div "Phone Numbers (31) +16306569076 C Carey +16194326046 R Ray +12299999658 M Mike …" at bounding box center [329, 159] width 659 height 319
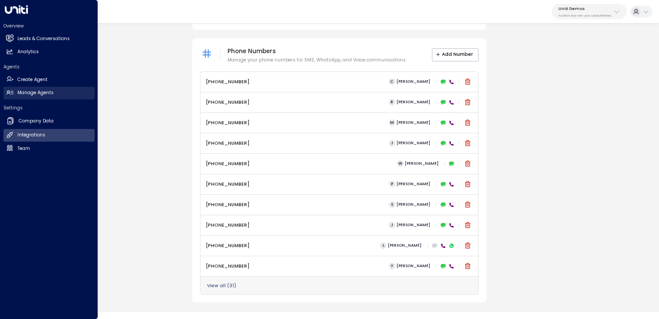
click at [38, 92] on h2 "Manage Agents" at bounding box center [35, 92] width 36 height 7
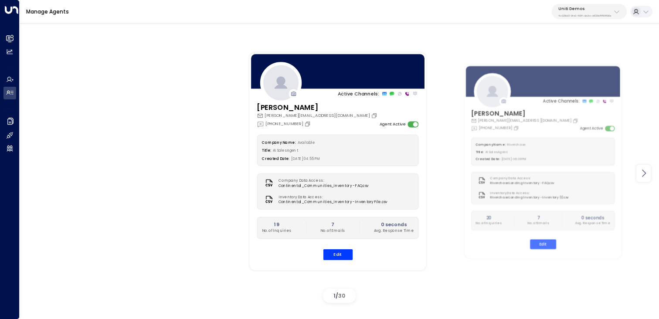
click at [641, 171] on icon at bounding box center [643, 173] width 10 height 10
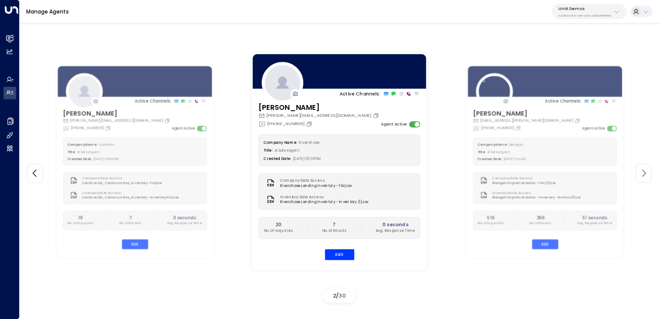
click at [641, 171] on icon at bounding box center [643, 173] width 10 height 10
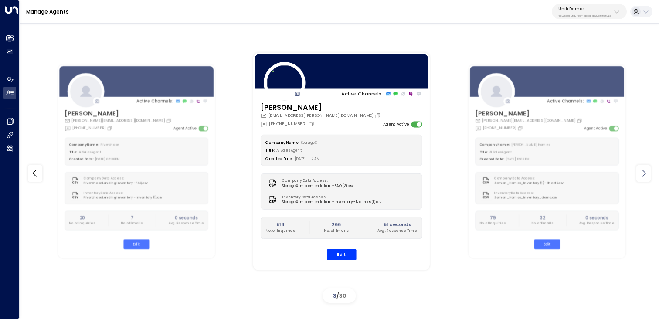
click at [641, 171] on icon at bounding box center [643, 173] width 10 height 10
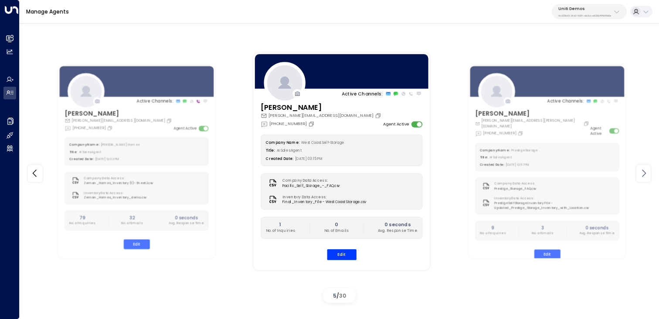
click at [641, 171] on icon at bounding box center [643, 173] width 10 height 10
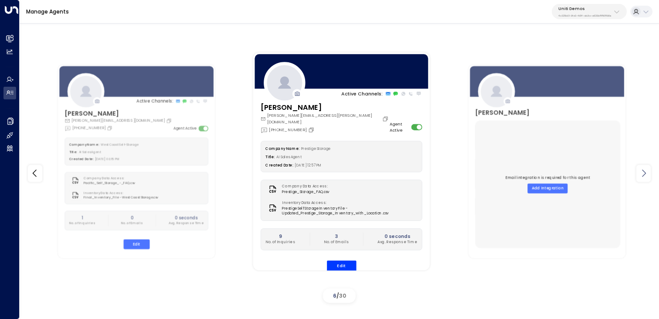
click at [641, 171] on icon at bounding box center [643, 173] width 10 height 10
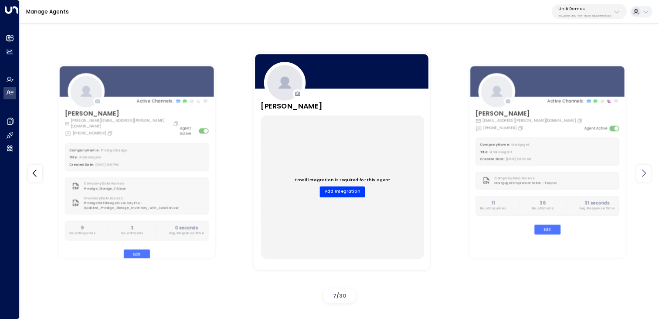
click at [641, 171] on icon at bounding box center [643, 173] width 10 height 10
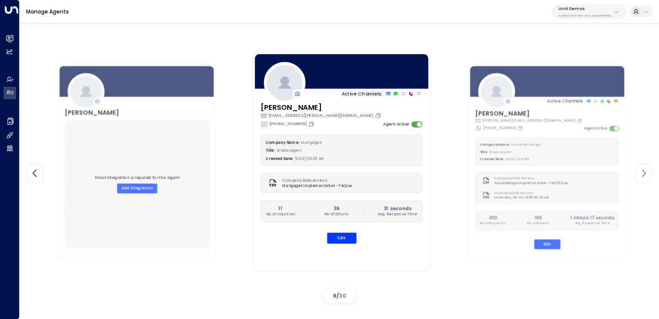
click at [641, 171] on icon at bounding box center [643, 173] width 10 height 10
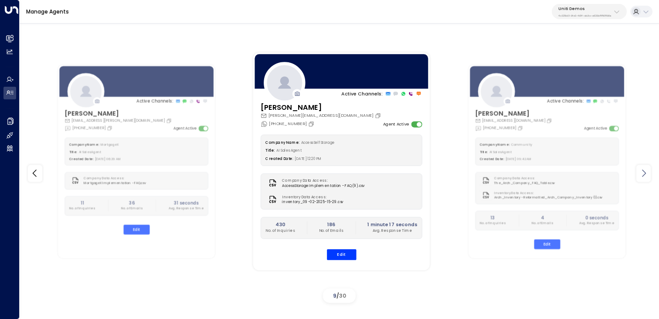
click at [641, 171] on icon at bounding box center [643, 173] width 10 height 10
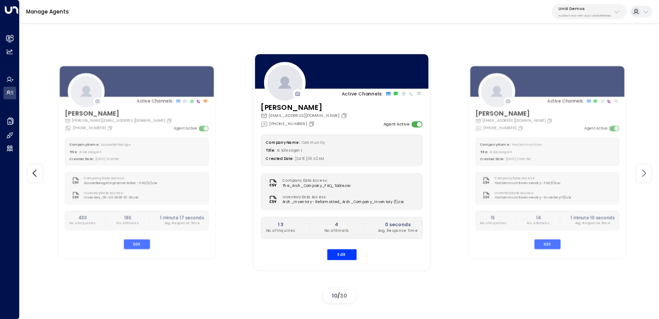
click at [641, 171] on icon at bounding box center [643, 173] width 10 height 10
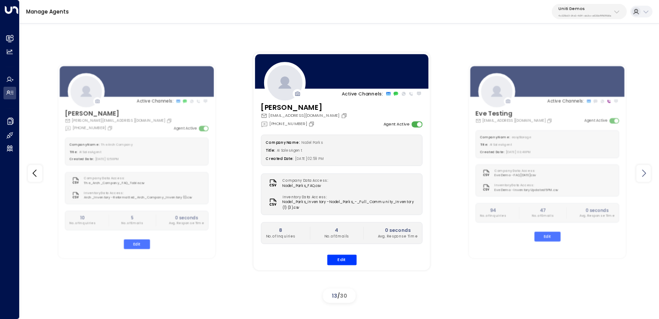
click at [641, 171] on icon at bounding box center [643, 173] width 10 height 10
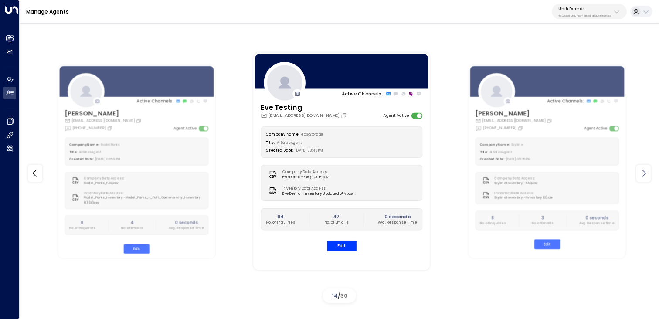
click at [641, 171] on icon at bounding box center [643, 173] width 10 height 10
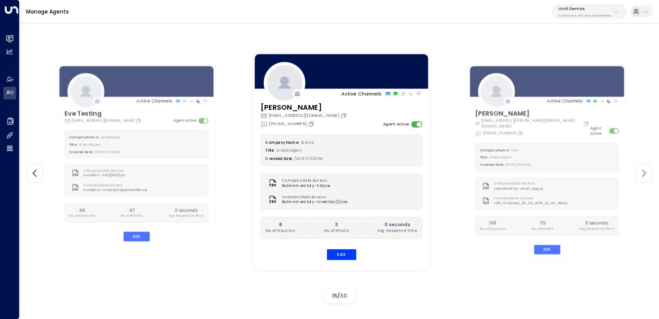
click at [641, 171] on icon at bounding box center [643, 173] width 10 height 10
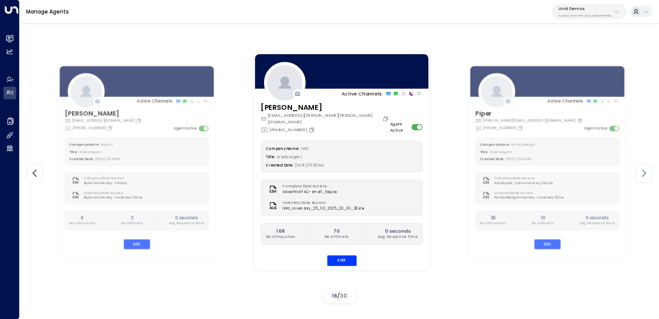
click at [641, 171] on icon at bounding box center [643, 173] width 10 height 10
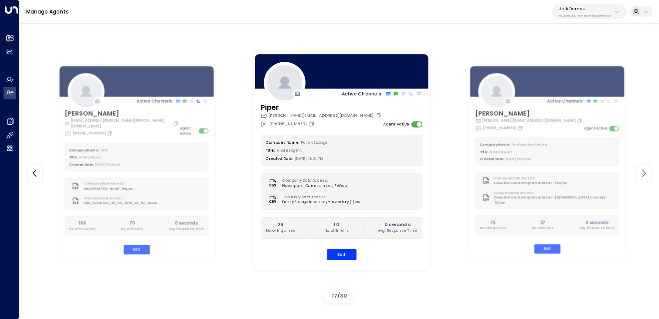
click at [641, 171] on icon at bounding box center [643, 173] width 10 height 10
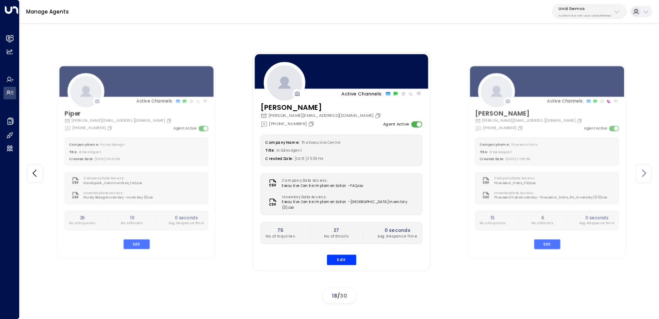
click at [641, 171] on icon at bounding box center [643, 173] width 10 height 10
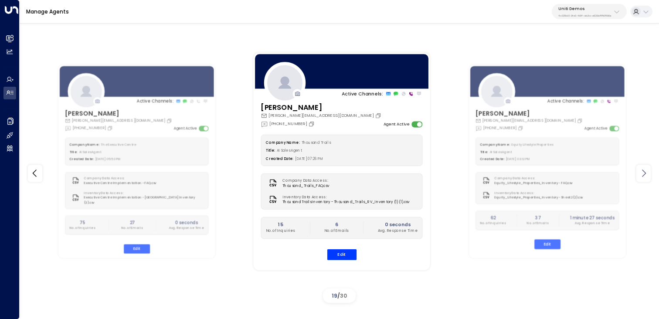
click at [641, 171] on icon at bounding box center [643, 173] width 10 height 10
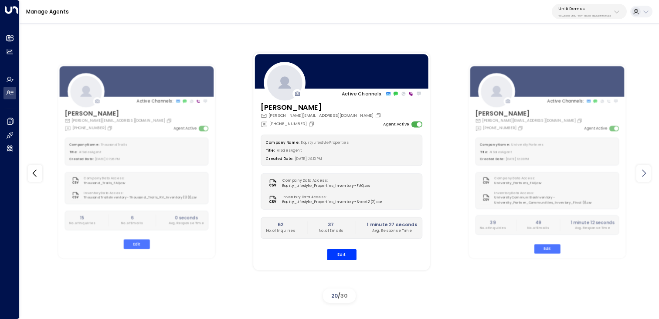
click at [641, 171] on icon at bounding box center [643, 173] width 10 height 10
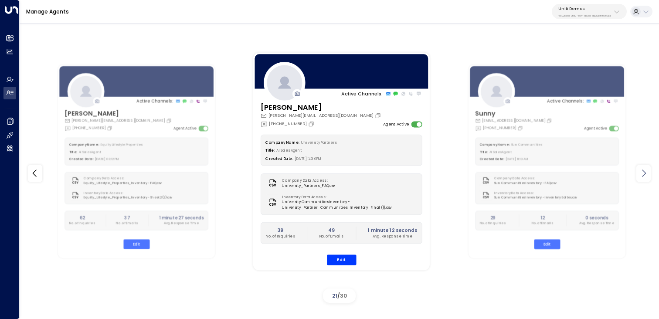
click at [641, 171] on icon at bounding box center [643, 173] width 10 height 10
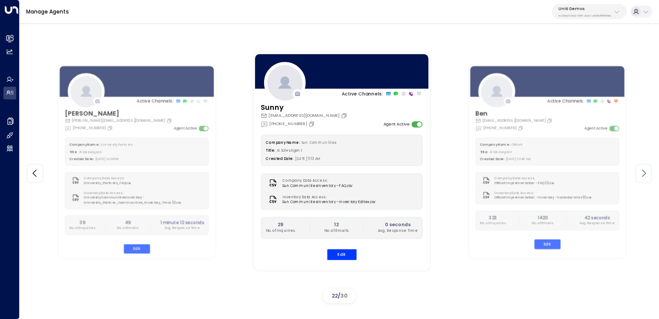
click at [641, 171] on icon at bounding box center [643, 173] width 10 height 10
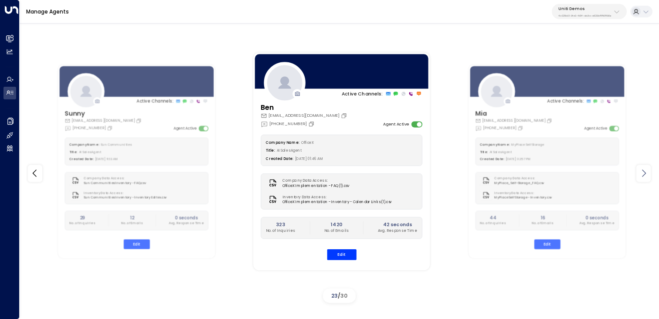
click at [641, 171] on icon at bounding box center [643, 173] width 10 height 10
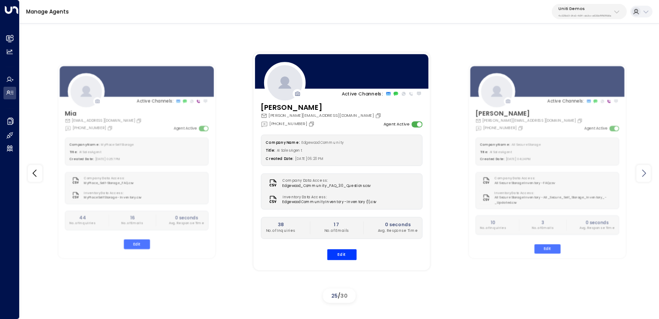
click at [641, 171] on icon at bounding box center [643, 173] width 10 height 10
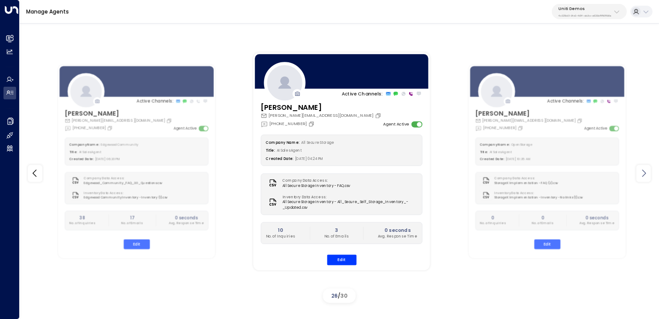
click at [641, 171] on icon at bounding box center [643, 173] width 10 height 10
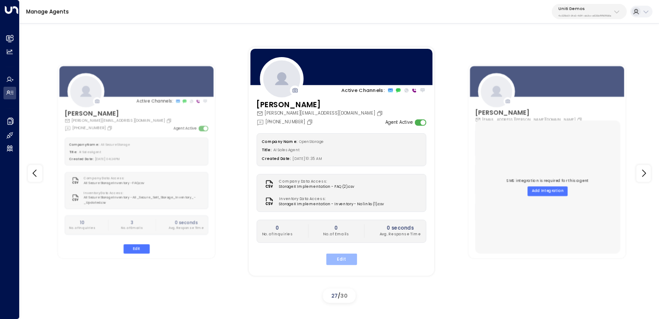
click at [339, 261] on button "Edit" at bounding box center [341, 258] width 31 height 11
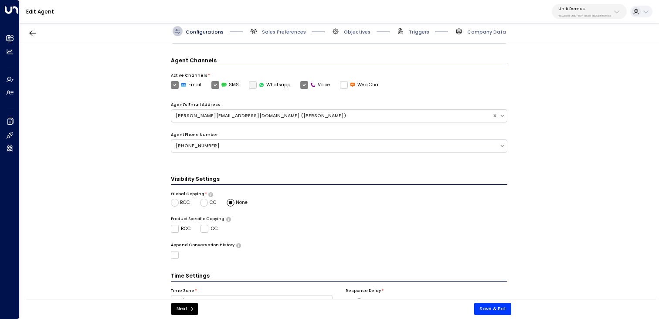
scroll to position [156, 0]
click at [253, 149] on div "[PHONE_NUMBER]" at bounding box center [335, 147] width 319 height 7
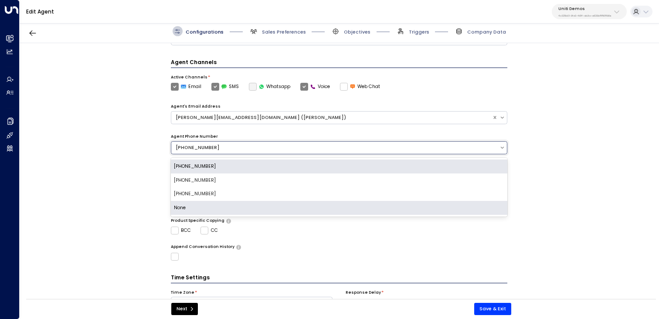
click at [227, 207] on div "None" at bounding box center [339, 208] width 337 height 14
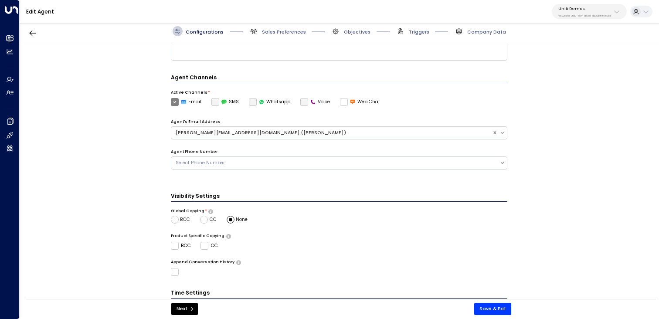
scroll to position [142, 0]
click at [203, 161] on div "Select Phone Number" at bounding box center [335, 161] width 319 height 7
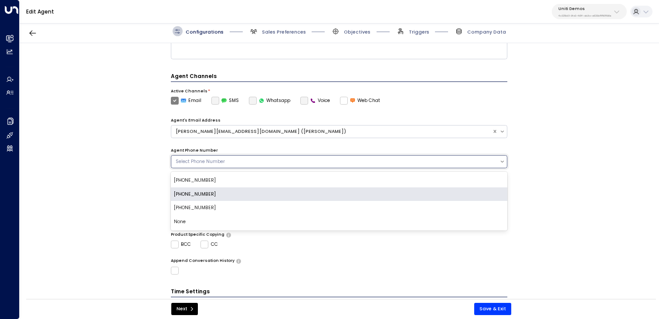
click at [203, 193] on div "[PHONE_NUMBER]" at bounding box center [339, 194] width 337 height 14
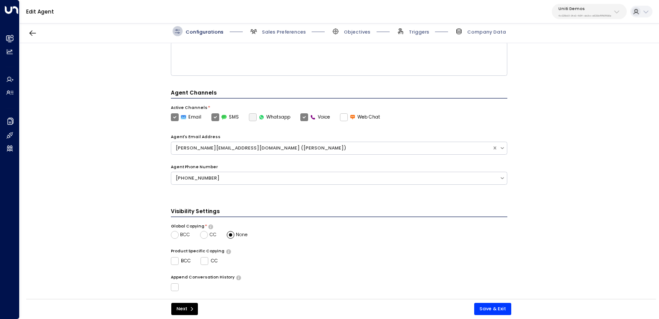
scroll to position [133, 0]
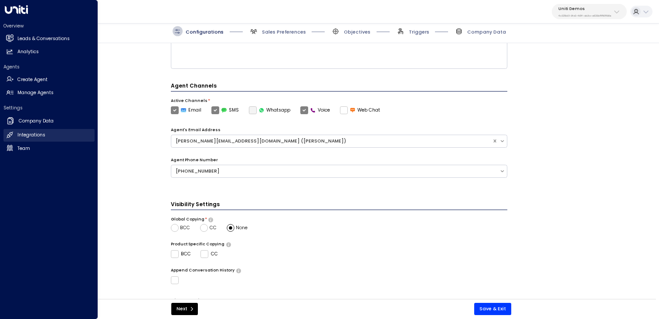
click at [33, 130] on link "Integrations Integrations" at bounding box center [48, 135] width 91 height 13
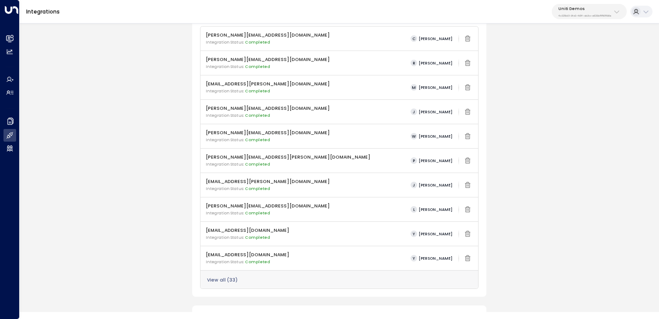
scroll to position [347, 0]
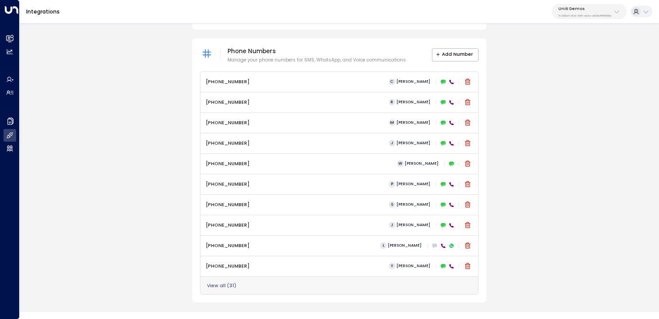
click at [217, 285] on button "View all ( 31 )" at bounding box center [221, 285] width 29 height 5
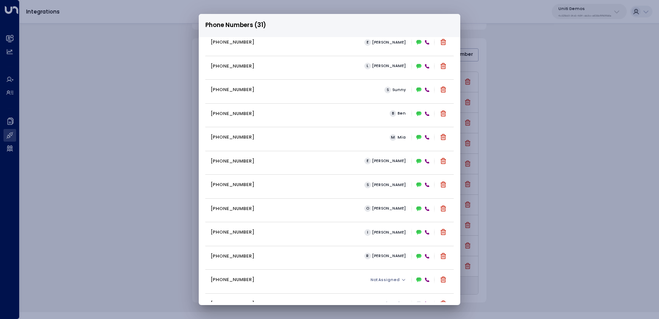
scroll to position [481, 0]
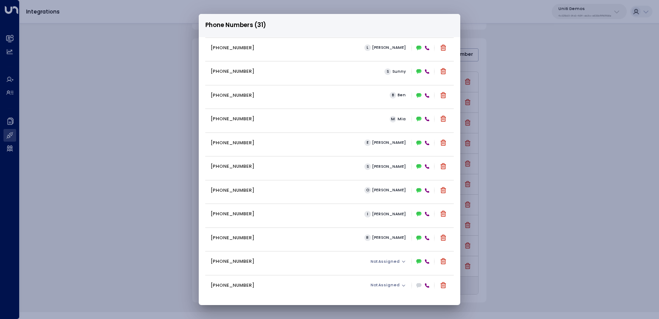
click at [107, 253] on div "Phone Numbers (31) +16306569076 C Carey +16194326046 R Ray +12299999658 M Mike …" at bounding box center [329, 159] width 659 height 319
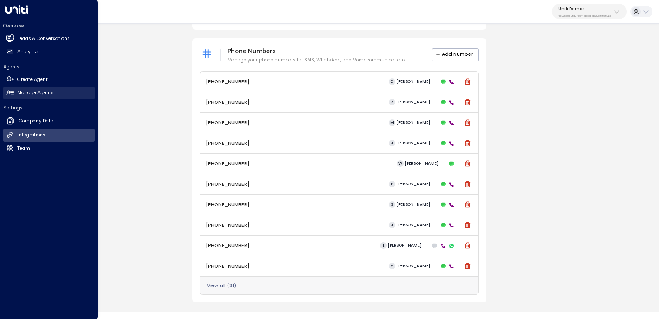
click at [41, 95] on h2 "Manage Agents" at bounding box center [35, 92] width 36 height 7
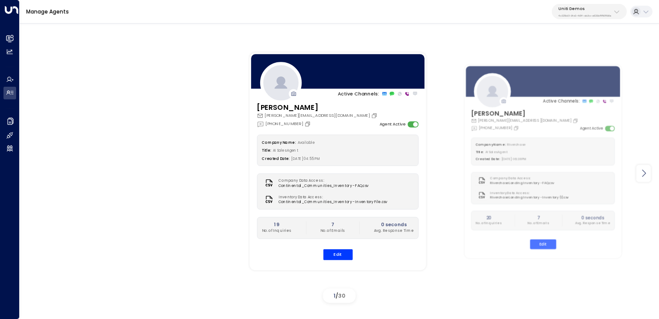
click at [647, 170] on icon at bounding box center [643, 173] width 10 height 10
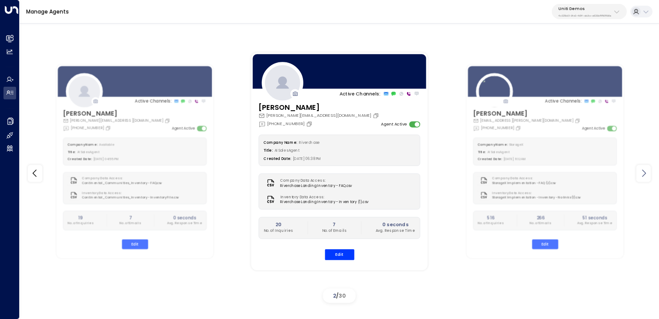
click at [647, 170] on icon at bounding box center [643, 173] width 10 height 10
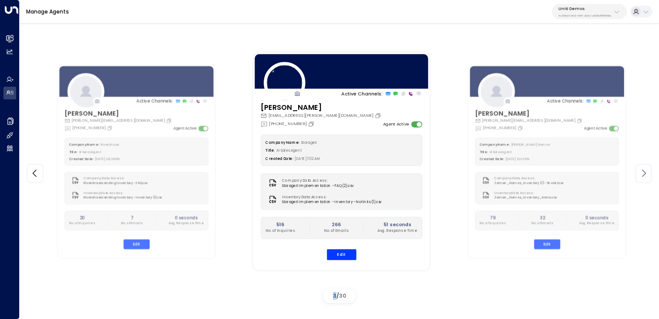
click at [647, 170] on icon at bounding box center [643, 173] width 10 height 10
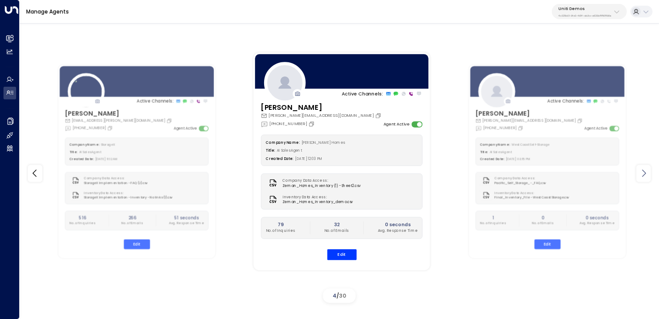
click at [647, 170] on icon at bounding box center [643, 173] width 10 height 10
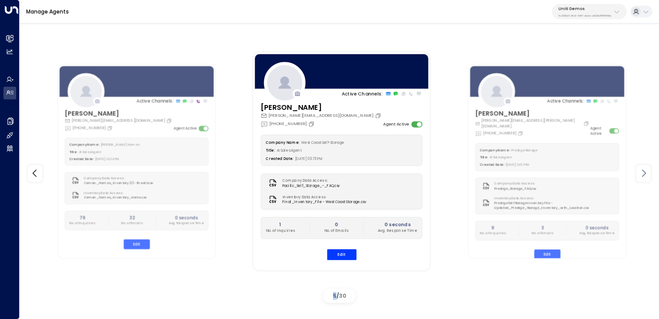
click at [647, 170] on icon at bounding box center [643, 173] width 10 height 10
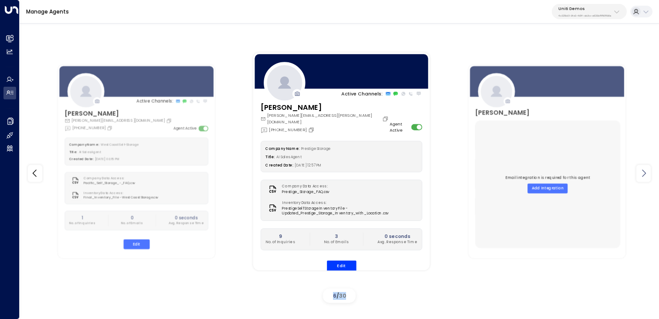
click at [647, 170] on icon at bounding box center [643, 173] width 10 height 10
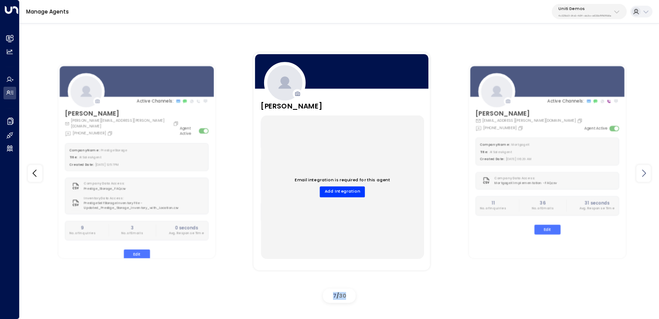
click at [647, 170] on icon at bounding box center [643, 173] width 10 height 10
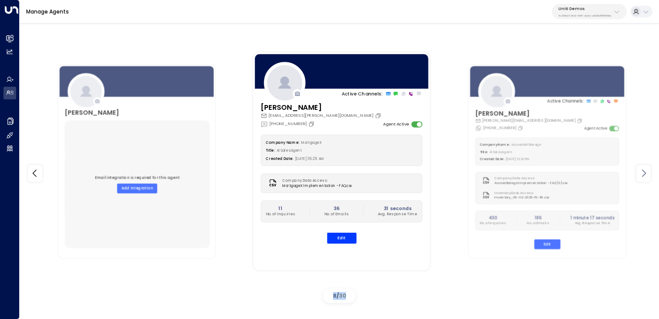
click at [647, 170] on icon at bounding box center [643, 173] width 10 height 10
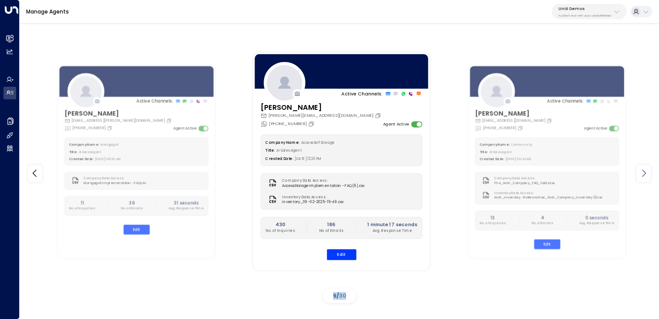
click at [647, 170] on icon at bounding box center [643, 173] width 10 height 10
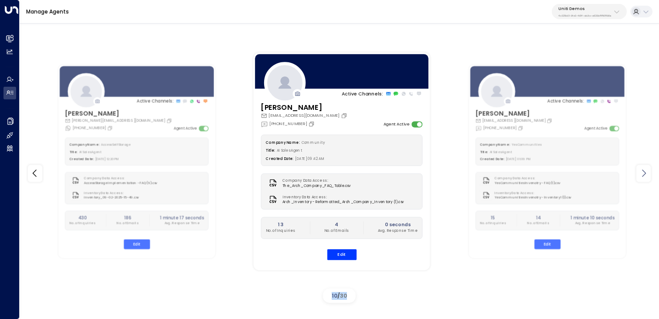
click at [647, 170] on icon at bounding box center [643, 173] width 10 height 10
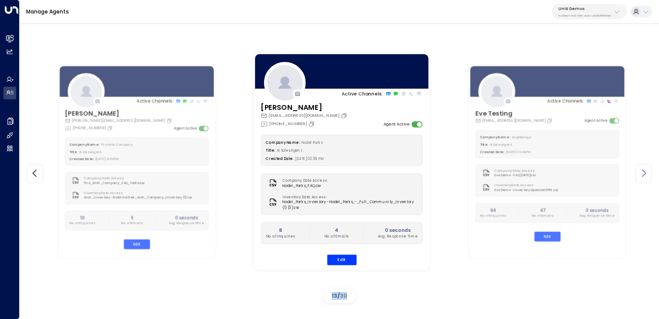
click at [647, 170] on icon at bounding box center [643, 173] width 10 height 10
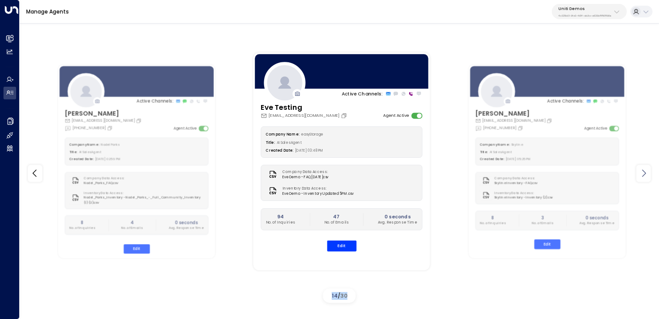
click at [647, 170] on icon at bounding box center [643, 173] width 10 height 10
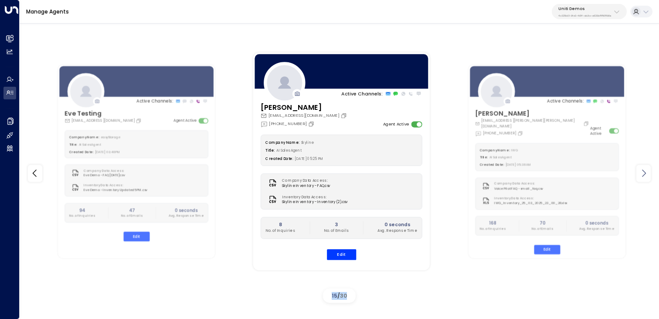
click at [647, 170] on icon at bounding box center [643, 173] width 10 height 10
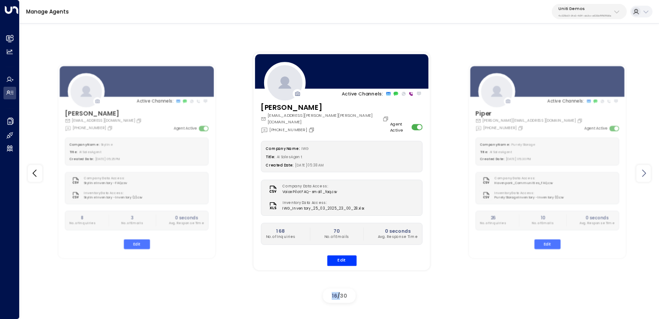
click at [647, 170] on icon at bounding box center [643, 173] width 10 height 10
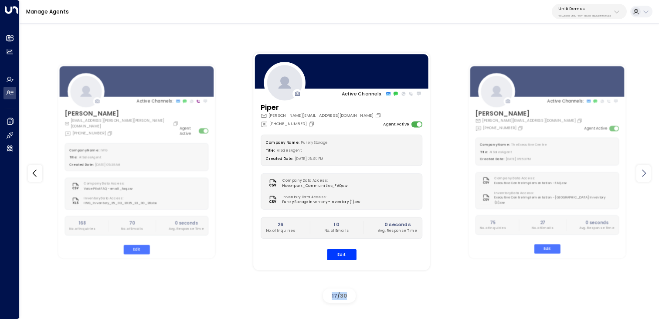
click at [647, 170] on icon at bounding box center [643, 173] width 10 height 10
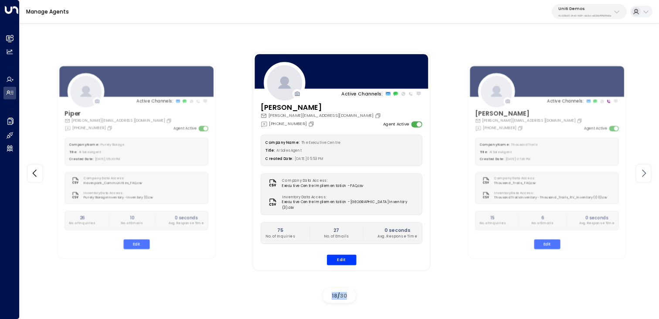
click at [647, 170] on icon at bounding box center [643, 173] width 10 height 10
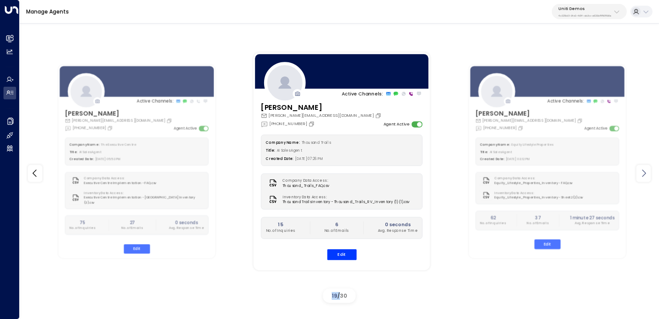
click at [647, 170] on icon at bounding box center [643, 173] width 10 height 10
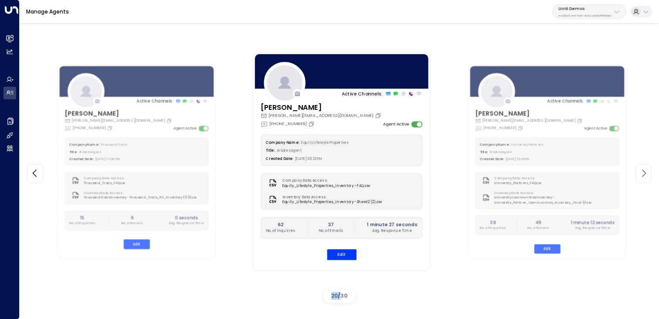
click at [647, 170] on icon at bounding box center [643, 173] width 10 height 10
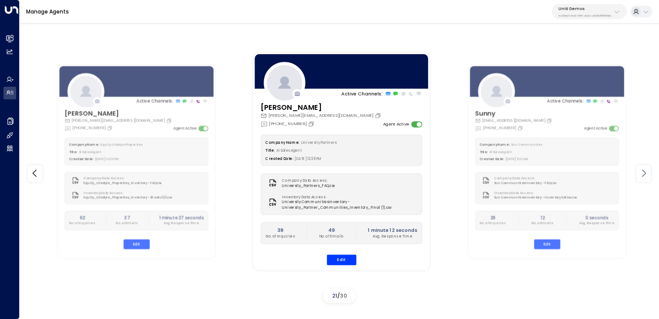
click at [647, 170] on icon at bounding box center [643, 173] width 10 height 10
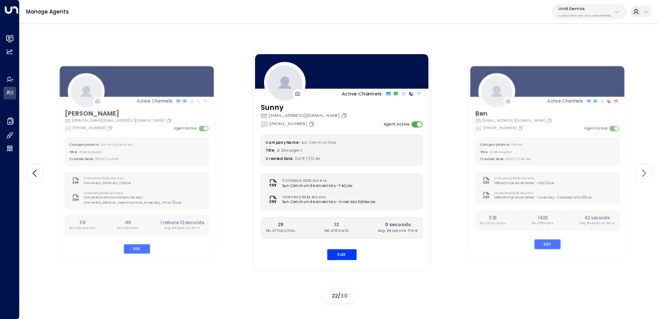
click at [647, 170] on icon at bounding box center [643, 173] width 10 height 10
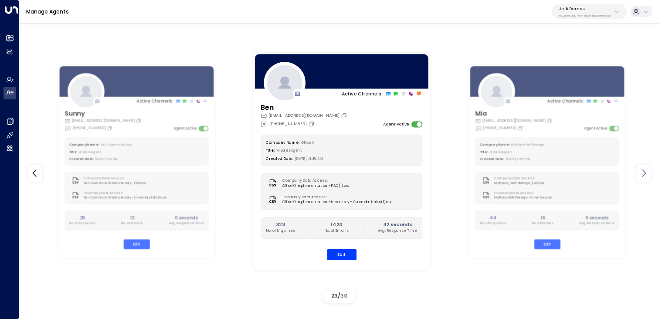
click at [647, 170] on icon at bounding box center [643, 173] width 10 height 10
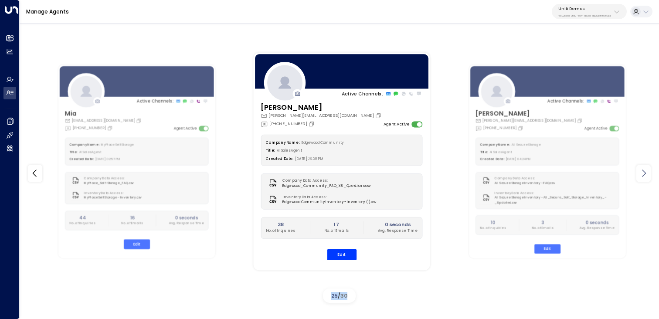
click at [647, 170] on icon at bounding box center [643, 173] width 10 height 10
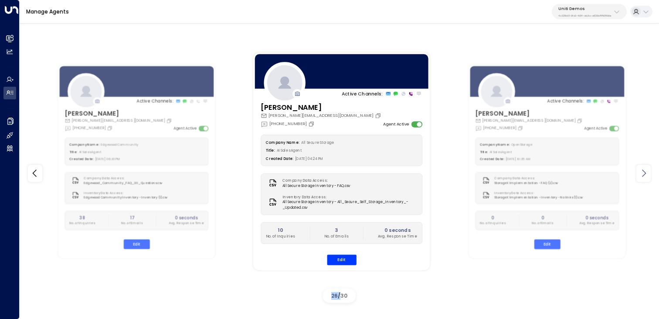
click at [647, 170] on icon at bounding box center [643, 173] width 10 height 10
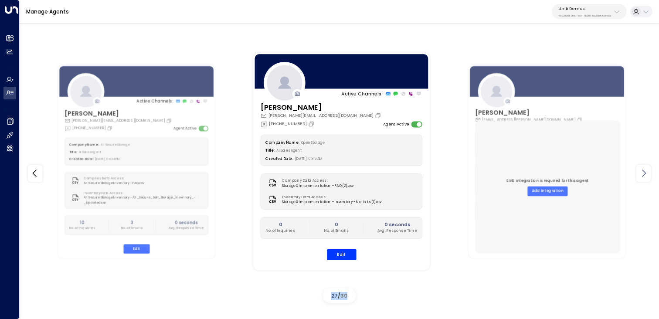
click at [647, 170] on icon at bounding box center [643, 173] width 10 height 10
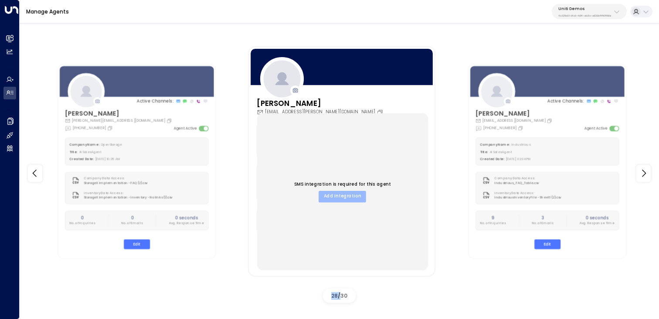
click at [360, 199] on button "Add Integration" at bounding box center [342, 195] width 47 height 11
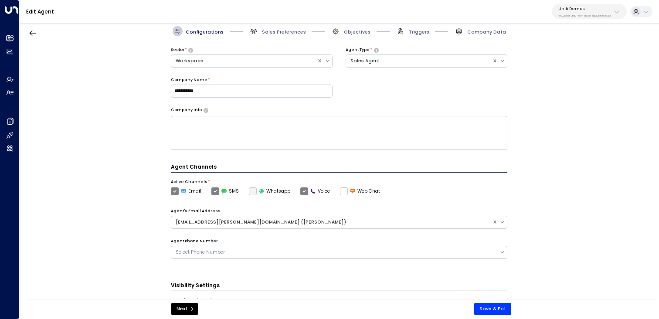
scroll to position [53, 0]
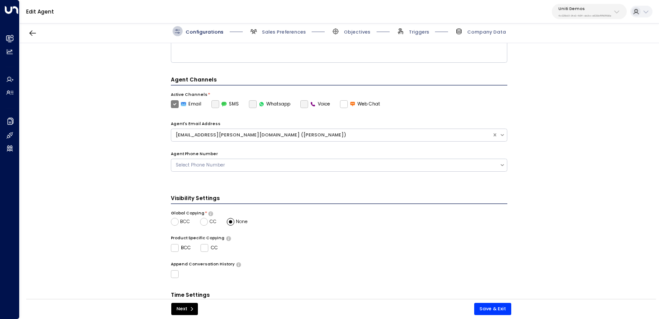
scroll to position [140, 0]
click at [216, 102] on label "SMS" at bounding box center [225, 103] width 28 height 8
click at [232, 160] on div "Select Phone Number" at bounding box center [335, 163] width 319 height 7
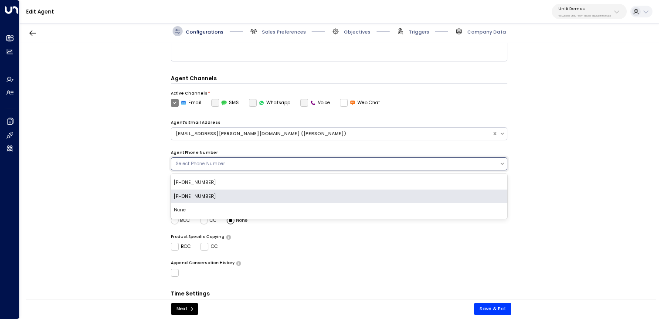
click at [231, 194] on div "[PHONE_NUMBER]" at bounding box center [339, 197] width 337 height 14
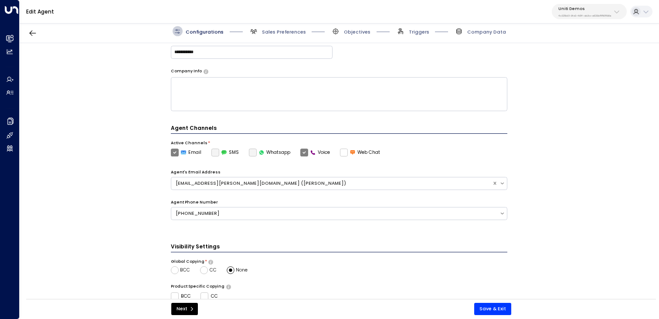
scroll to position [92, 0]
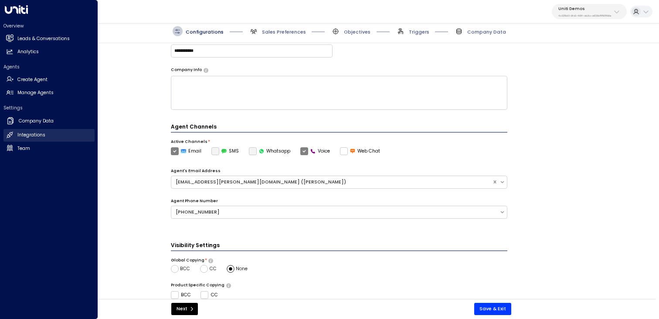
click at [29, 135] on h2 "Integrations" at bounding box center [31, 135] width 28 height 7
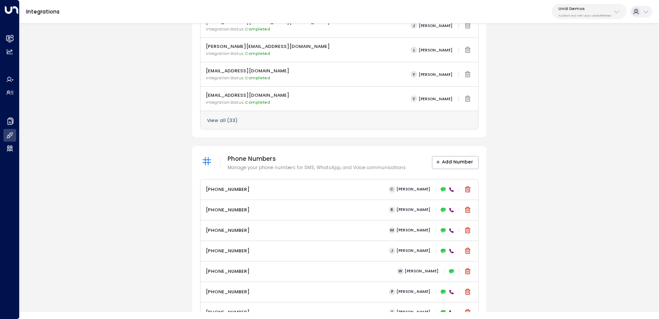
scroll to position [347, 0]
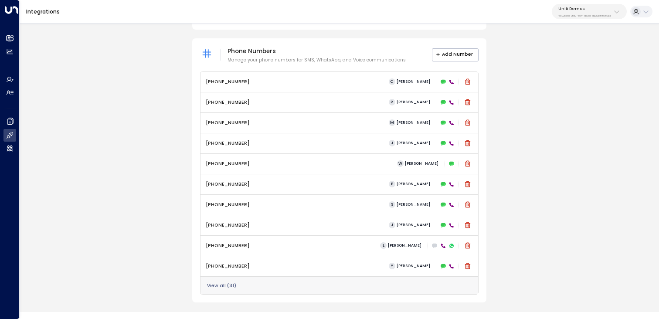
click at [226, 285] on button "View all ( 31 )" at bounding box center [221, 285] width 29 height 5
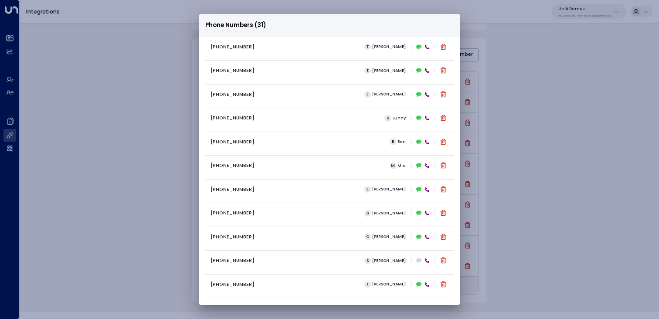
scroll to position [481, 0]
click at [232, 213] on p "[PHONE_NUMBER]" at bounding box center [232, 213] width 44 height 7
click at [416, 214] on icon at bounding box center [418, 214] width 5 height 4
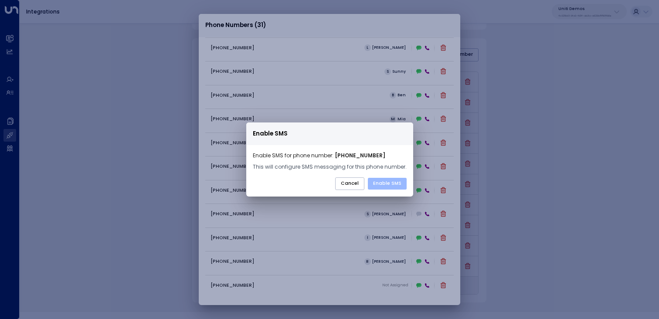
click at [388, 185] on button "Enable SMS" at bounding box center [387, 184] width 39 height 12
